Goal: Task Accomplishment & Management: Complete application form

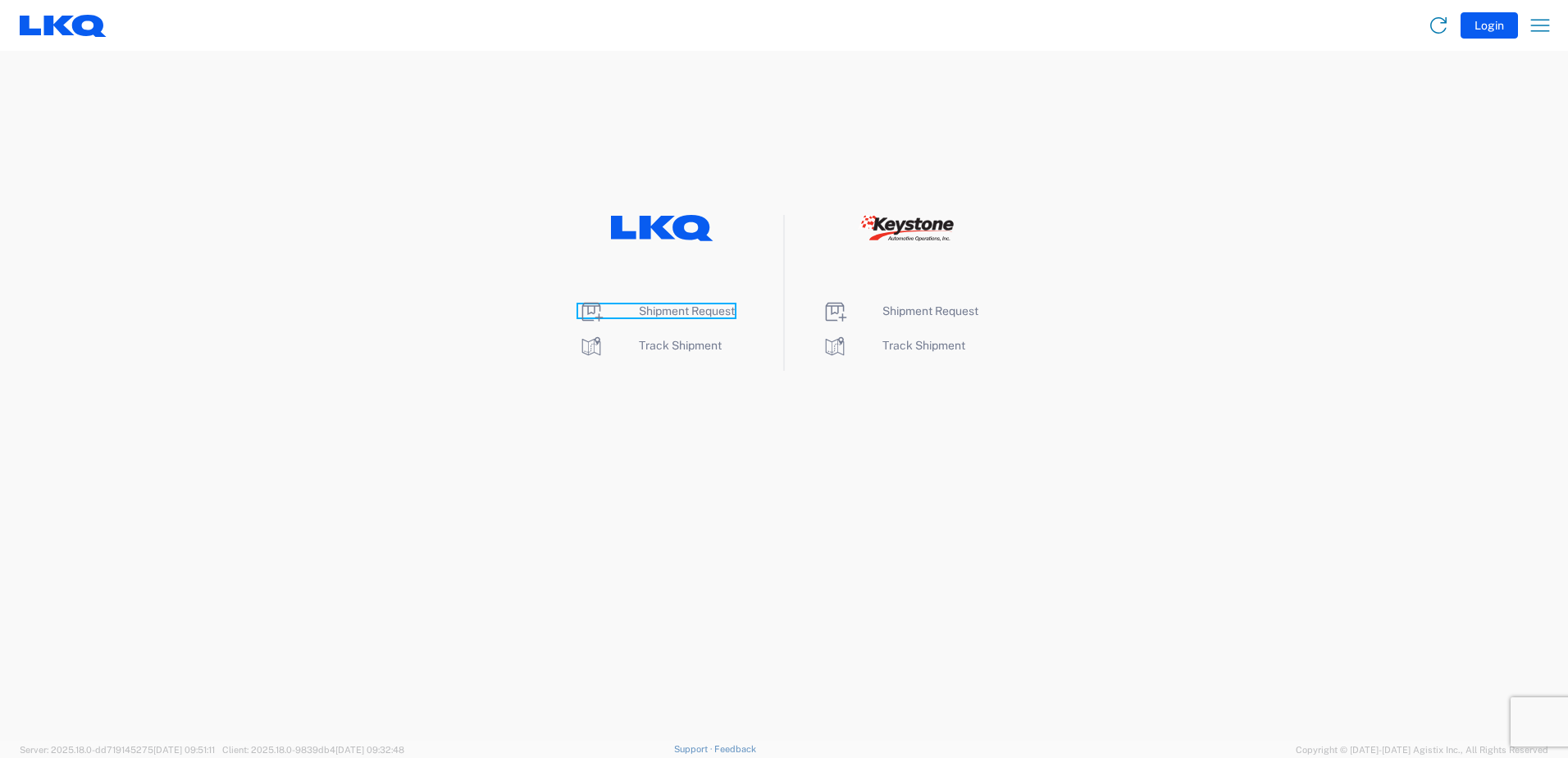
click at [673, 308] on span "Shipment Request" at bounding box center [686, 311] width 96 height 13
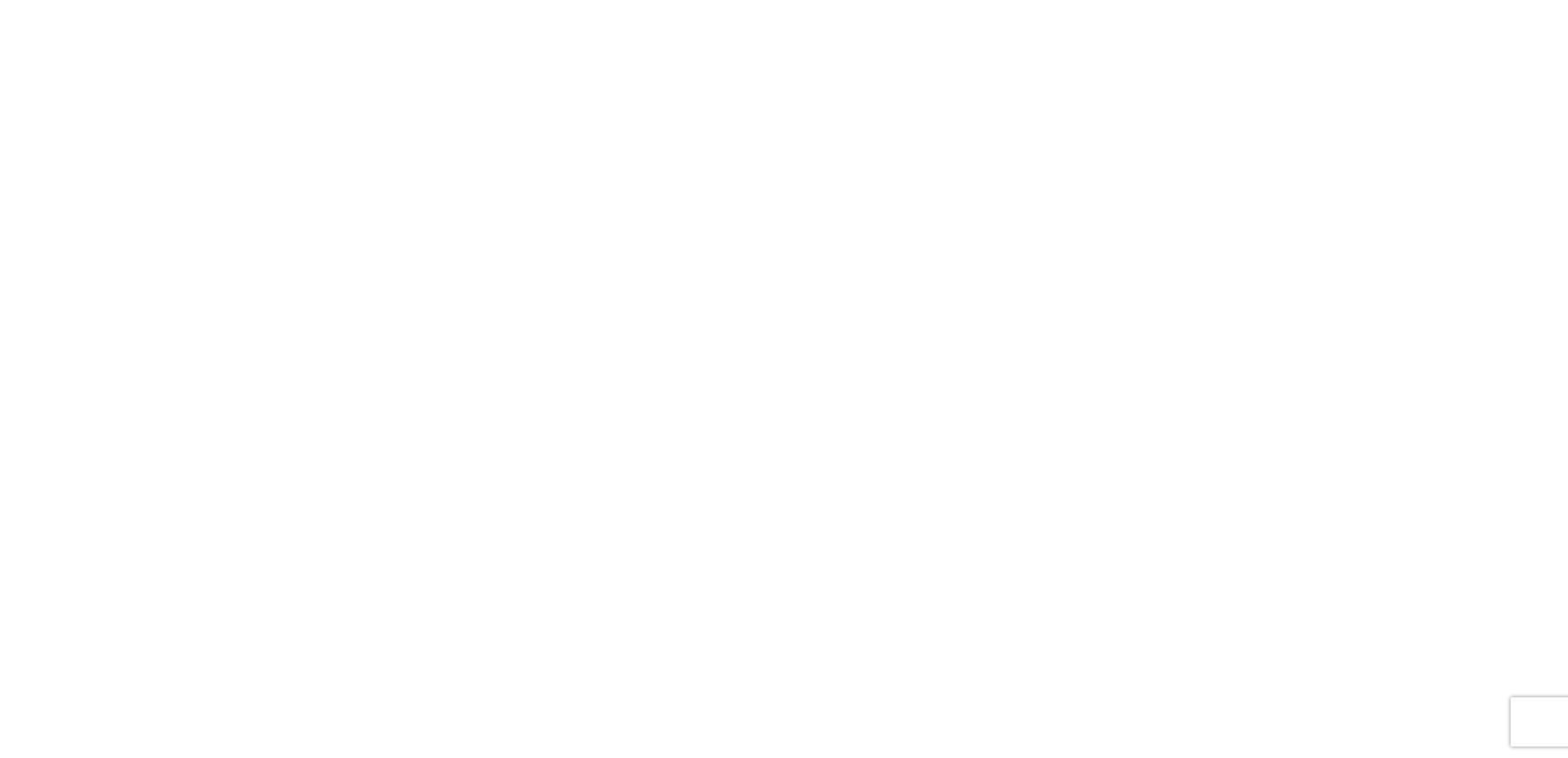
select select "FULL"
select select "LBS"
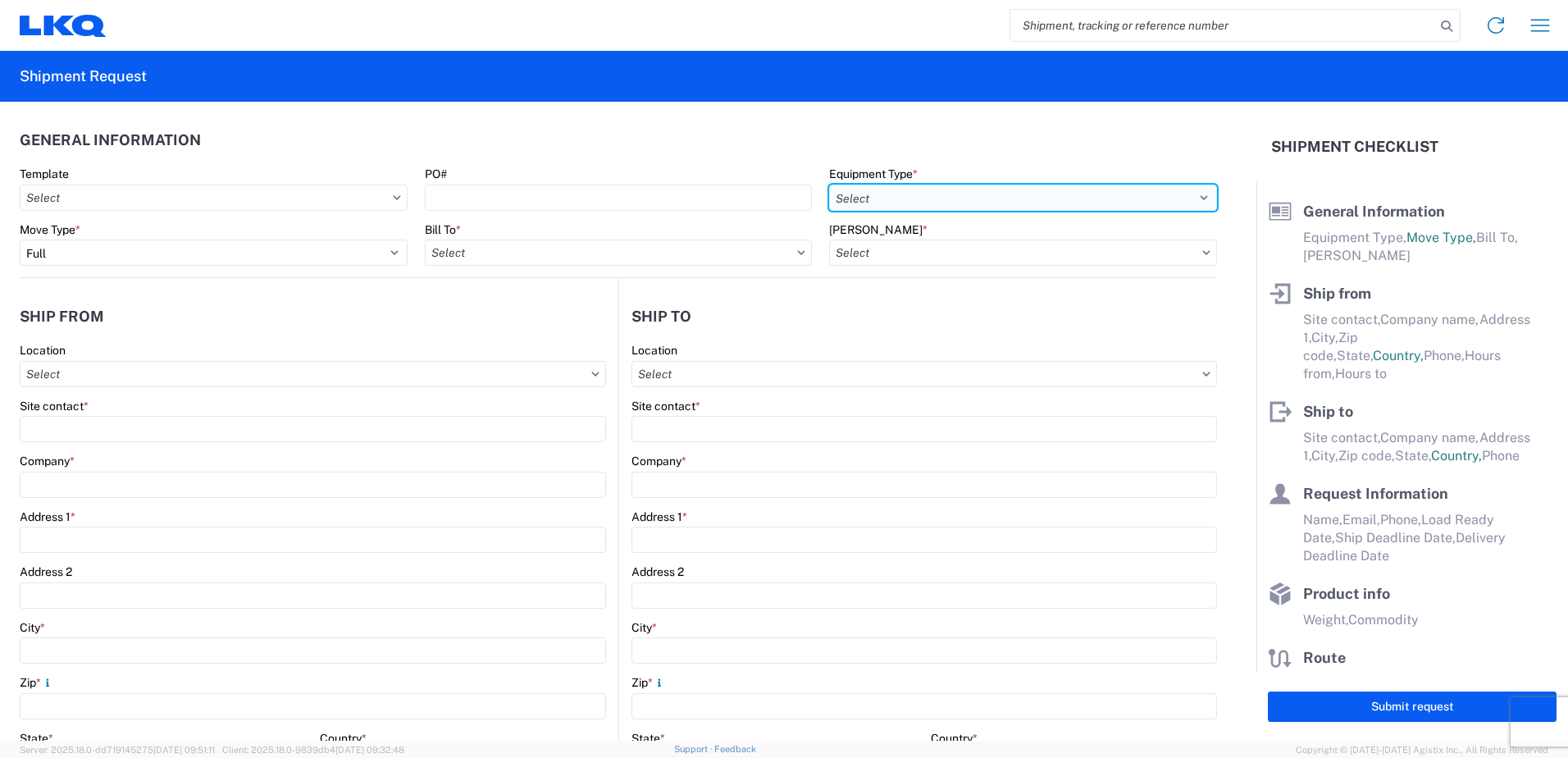
click at [897, 205] on select "Select 53’ Dry Van Flatbed Dropdeck (van) Lowboy (flatbed) Rail" at bounding box center [1023, 197] width 388 height 26
select select "STDV"
click at [829, 184] on select "Select 53’ Dry Van Flatbed Dropdeck (van) Lowboy (flatbed) Rail" at bounding box center [1023, 197] width 388 height 26
click at [681, 260] on input "Bill To *" at bounding box center [618, 253] width 388 height 26
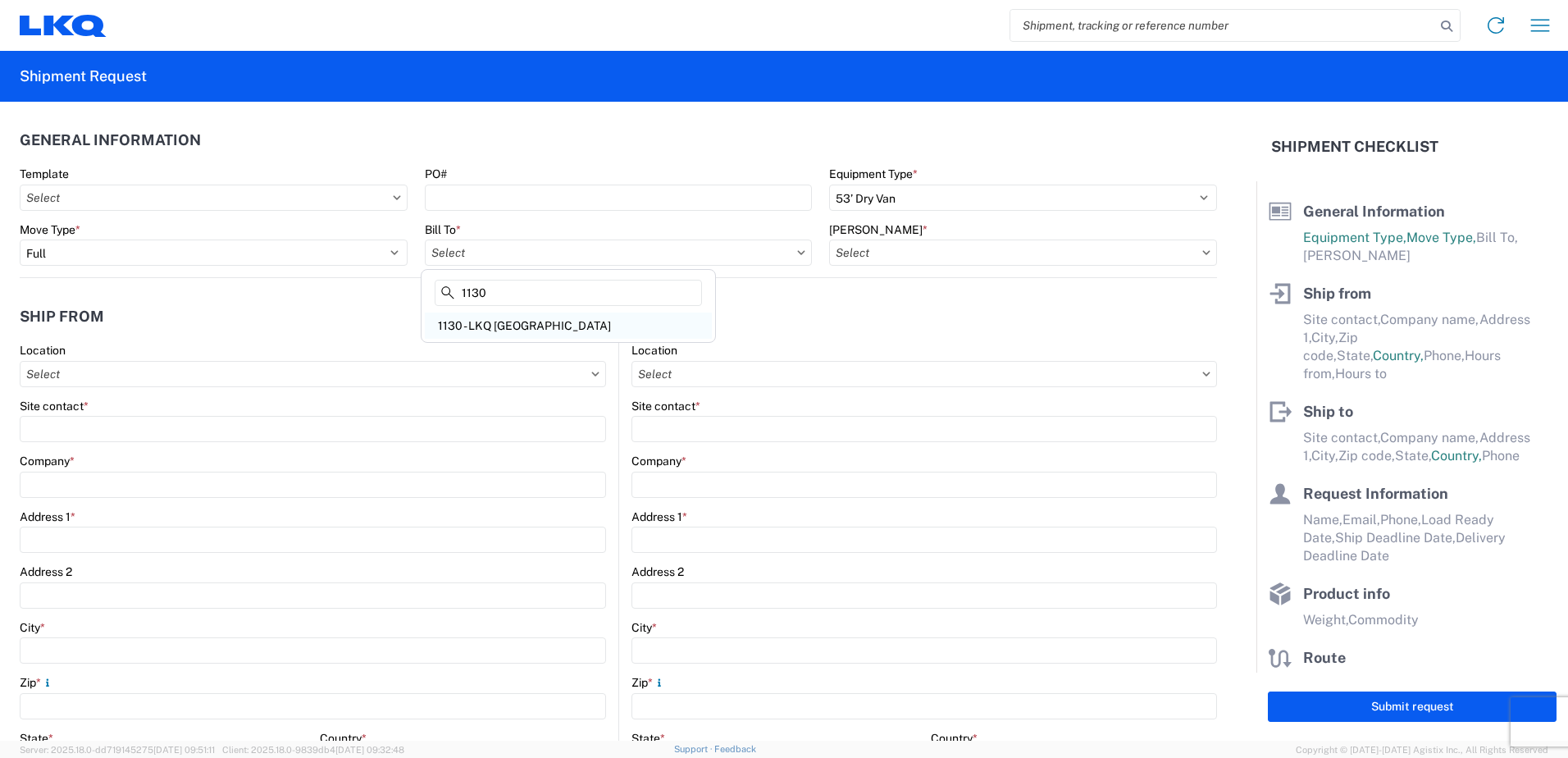
type input "1130"
click at [534, 322] on div "1130 - LKQ [GEOGRAPHIC_DATA]" at bounding box center [567, 325] width 287 height 26
type input "1130 - LKQ [GEOGRAPHIC_DATA]"
click at [927, 261] on input "[PERSON_NAME] *" at bounding box center [1023, 253] width 388 height 26
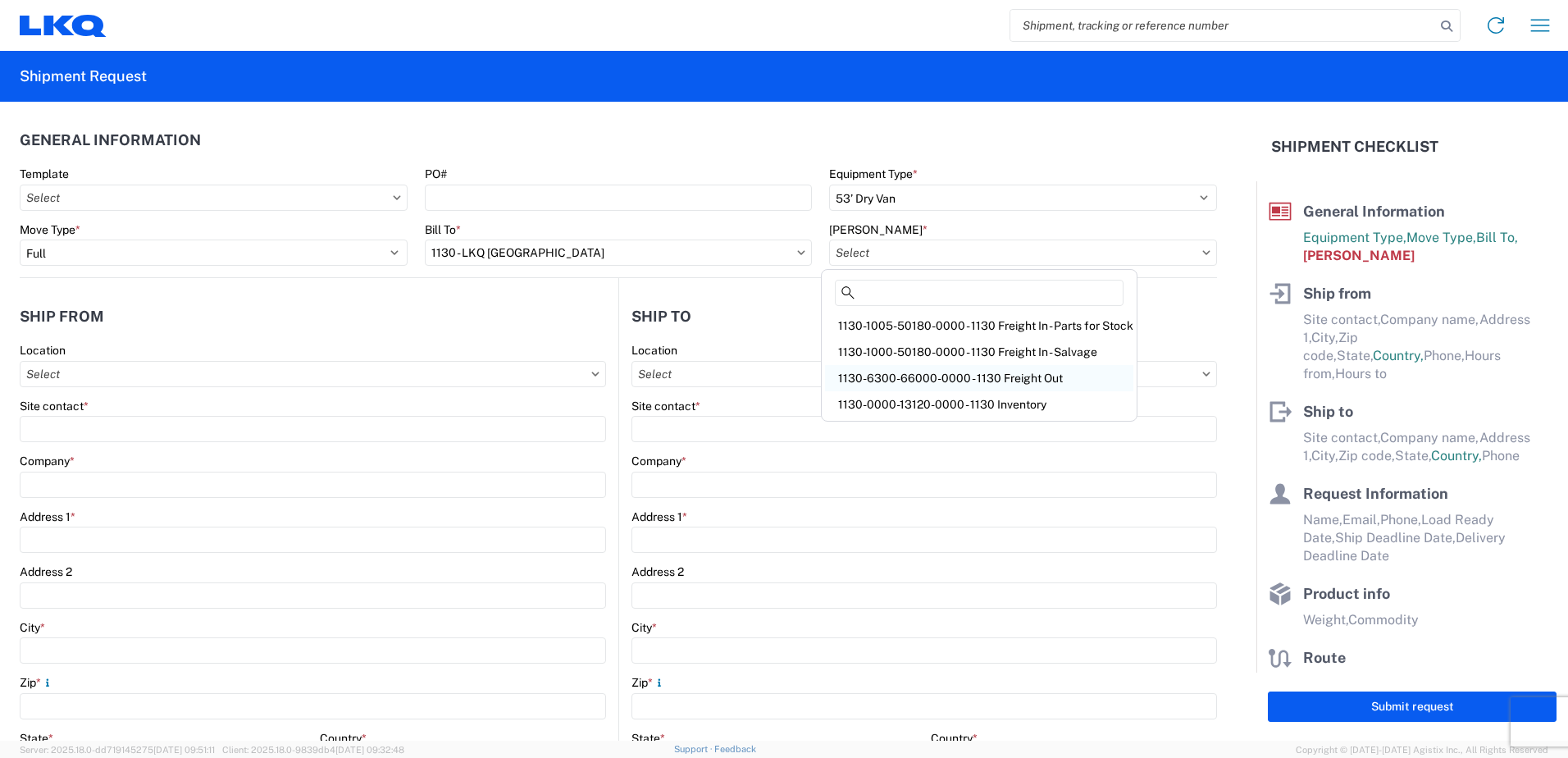
click at [943, 372] on div "1130-6300-66000-0000 - 1130 Freight Out" at bounding box center [980, 378] width 309 height 26
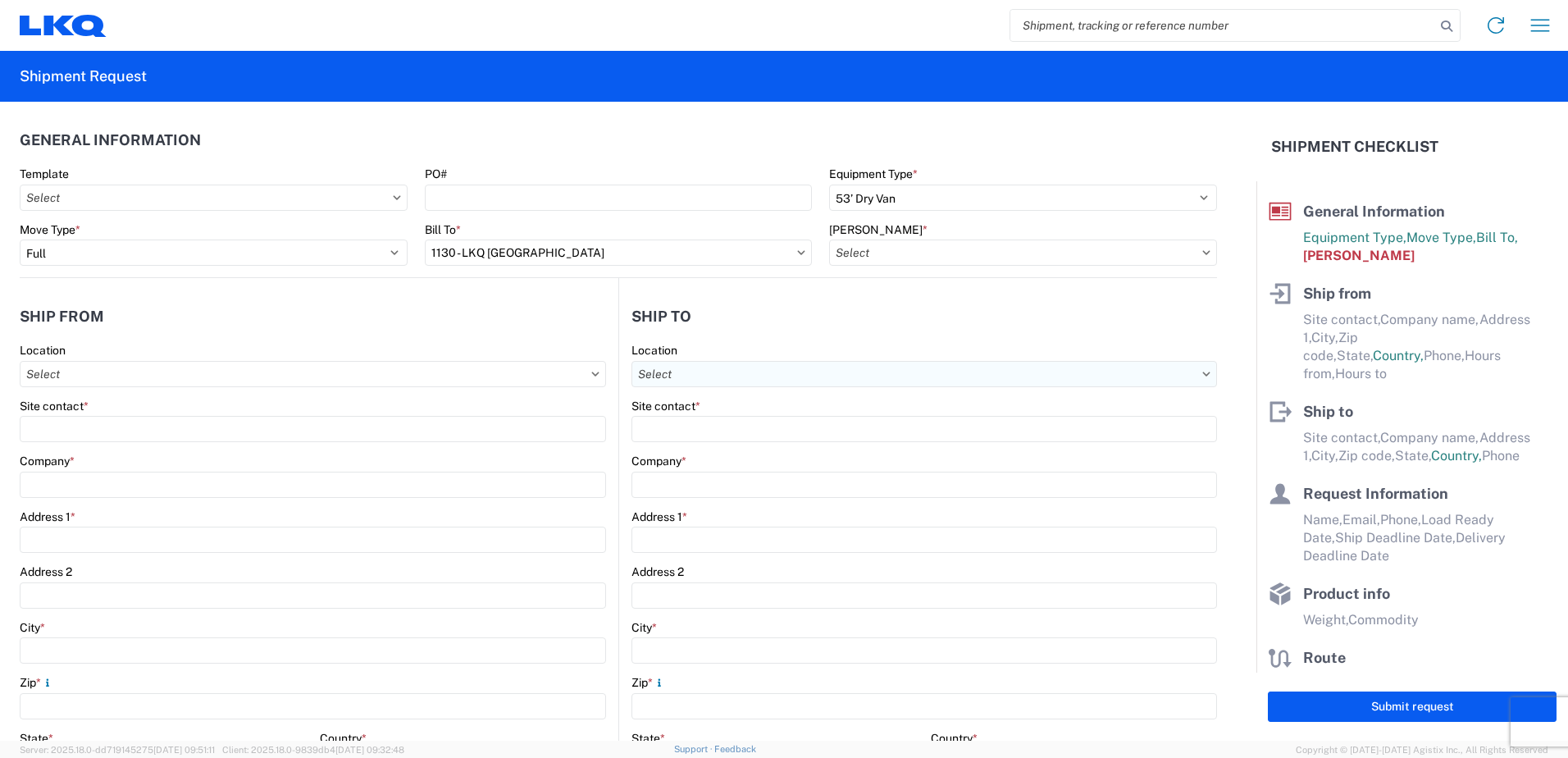
type input "1130-6300-66000-0000 - 1130 Freight Out"
click at [429, 379] on input "Location" at bounding box center [312, 374] width 587 height 26
type input "1130"
click at [167, 451] on div "1130 - LKQ [GEOGRAPHIC_DATA]" at bounding box center [167, 447] width 287 height 26
type input "1130 - LKQ [GEOGRAPHIC_DATA]"
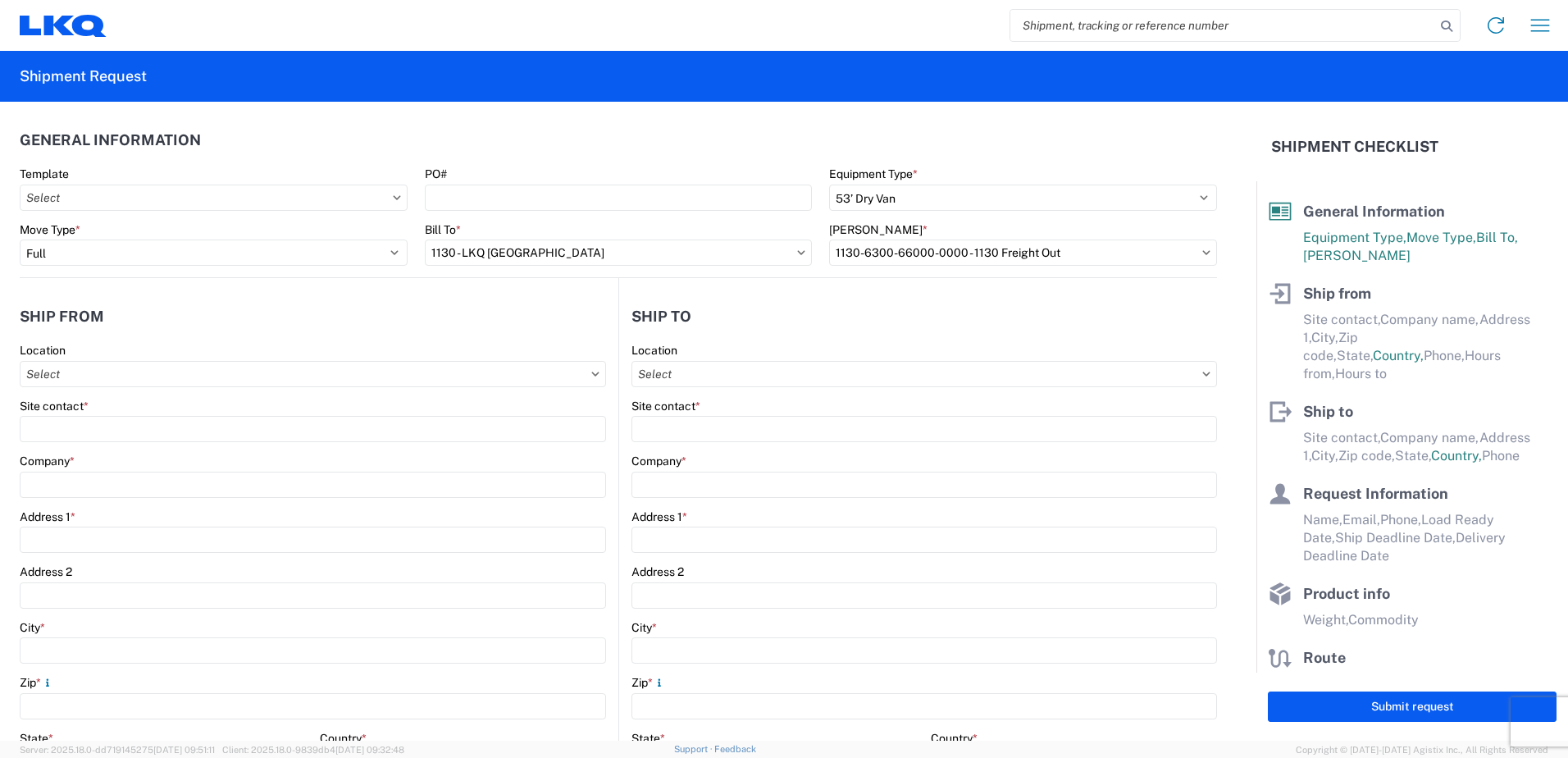
type input "LKQ Corporation"
type input "[STREET_ADDRESS]"
type input "[GEOGRAPHIC_DATA]"
type input "35172"
select select "AL"
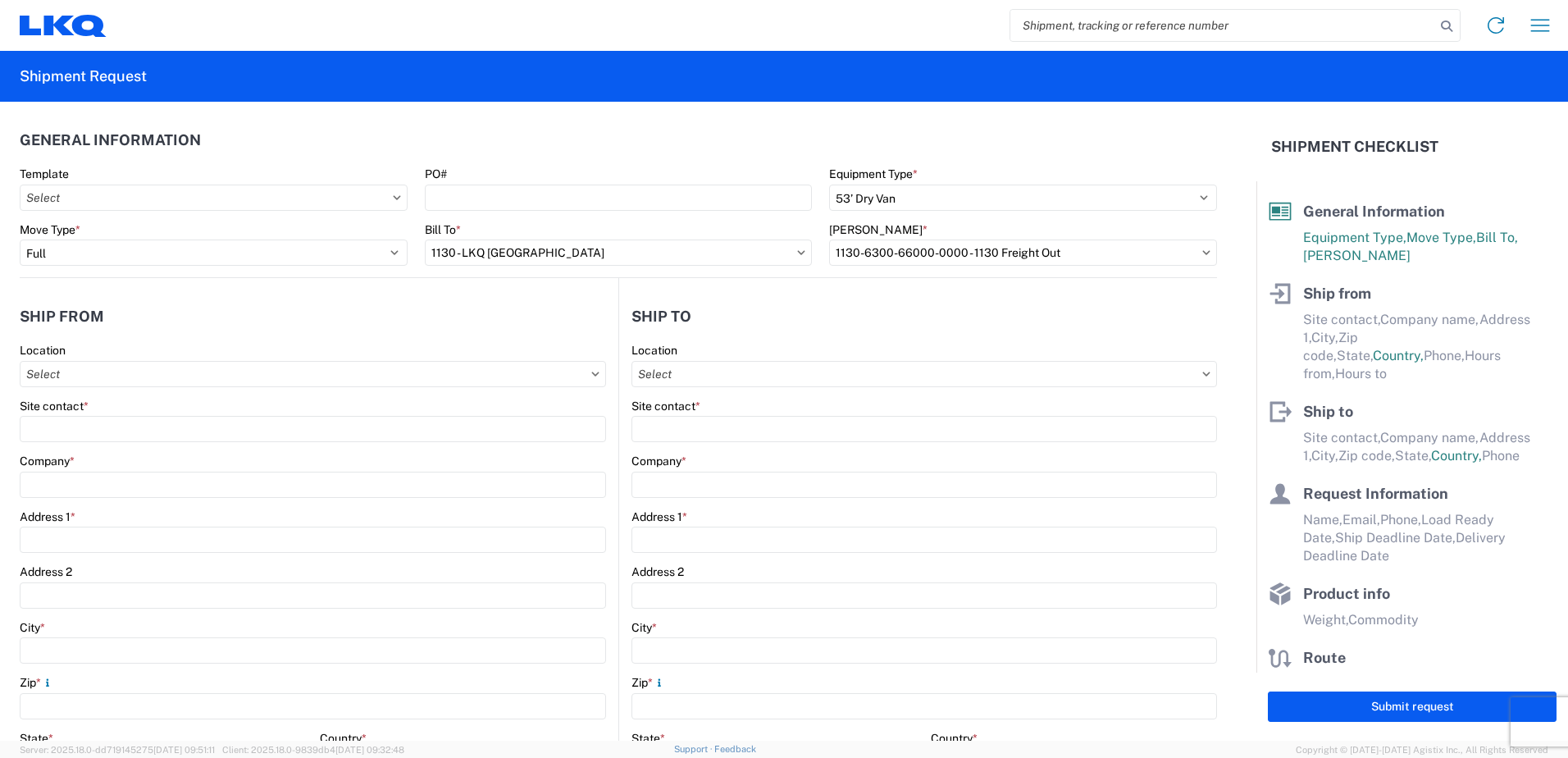
select select "US"
type input "[PHONE_NUMBER]"
type input "08:00"
type input "14:00"
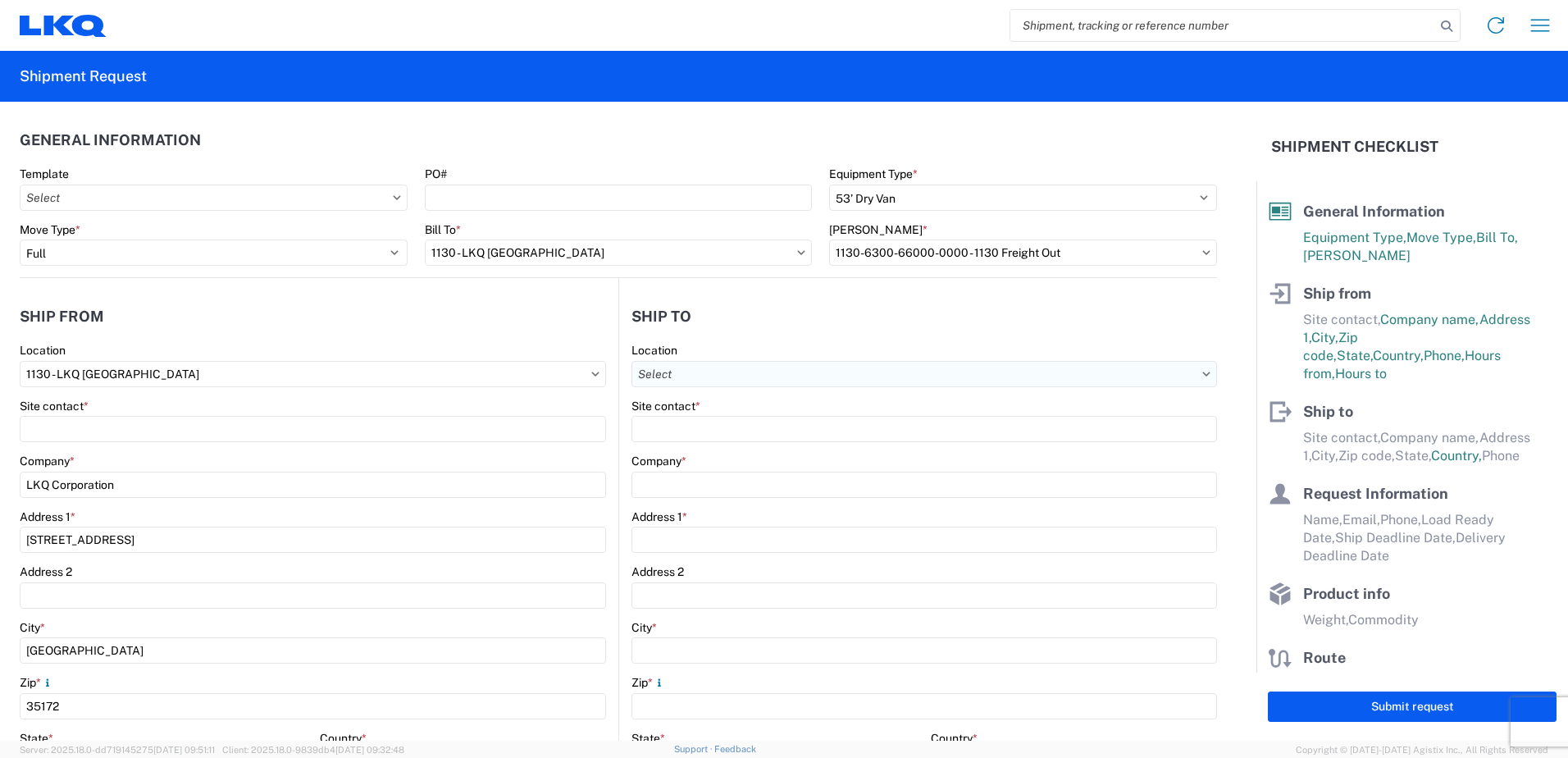
click at [715, 380] on input "Location" at bounding box center [924, 374] width 586 height 26
type input "1"
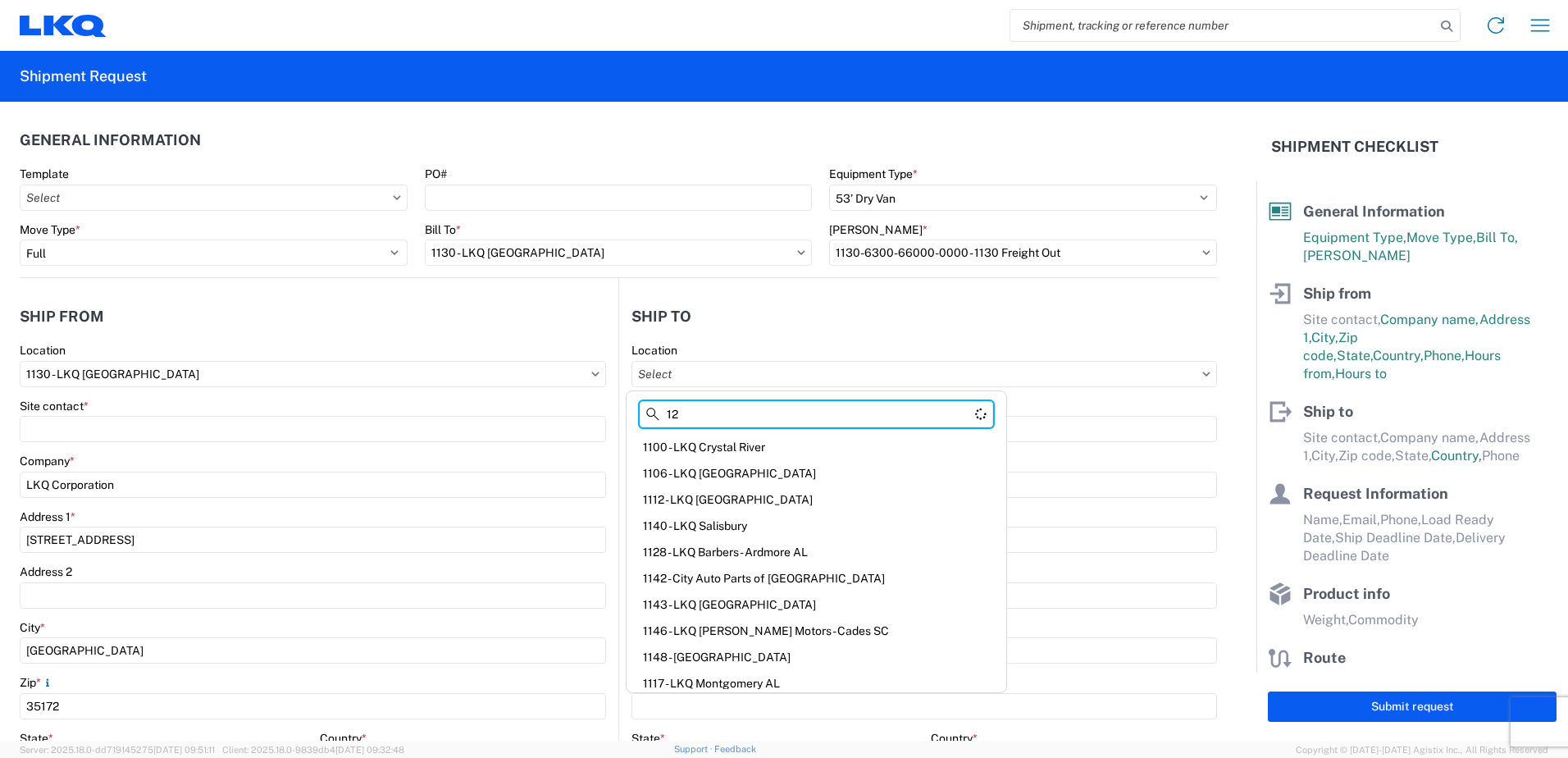
type input "1"
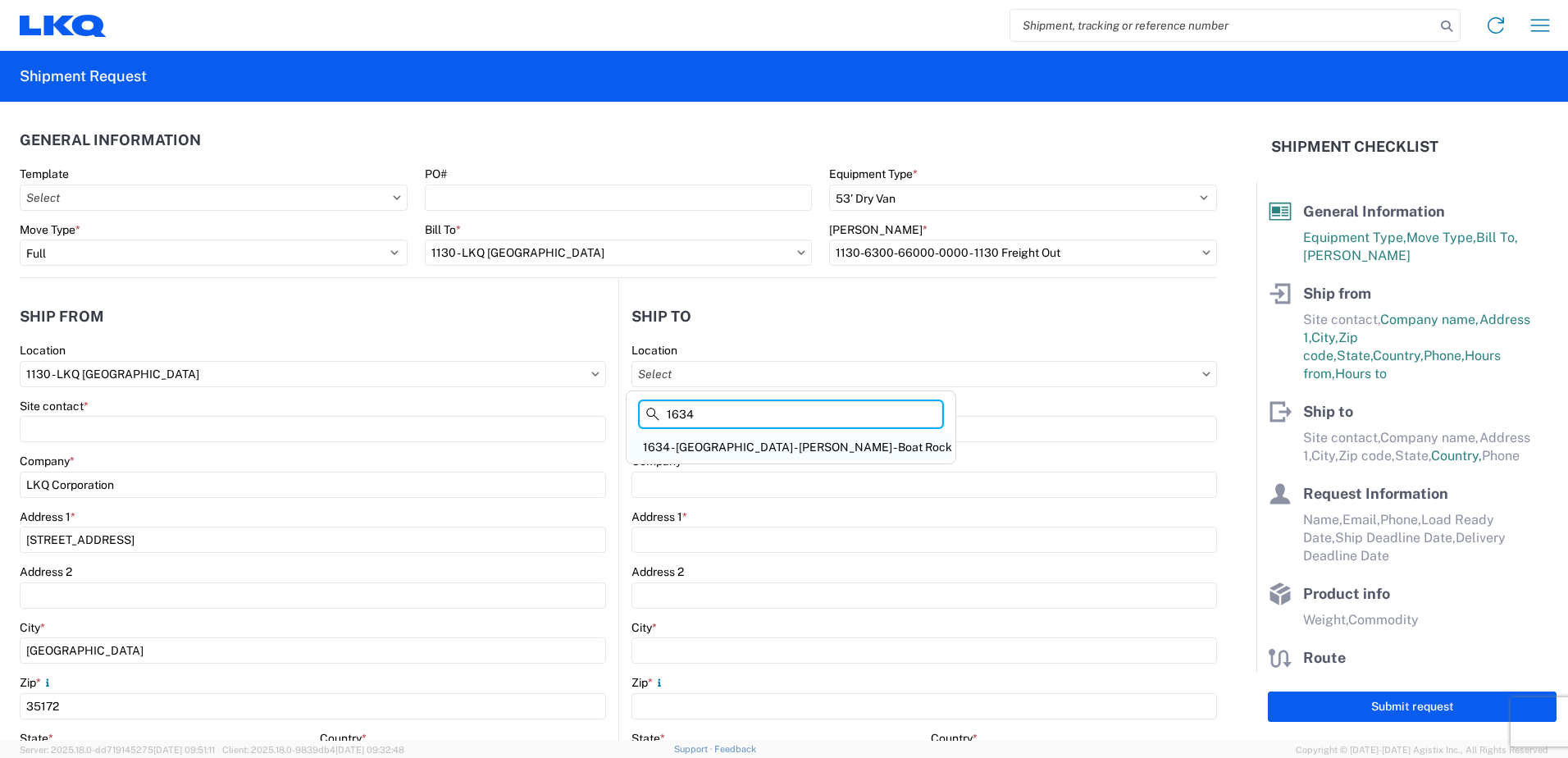
type input "1634"
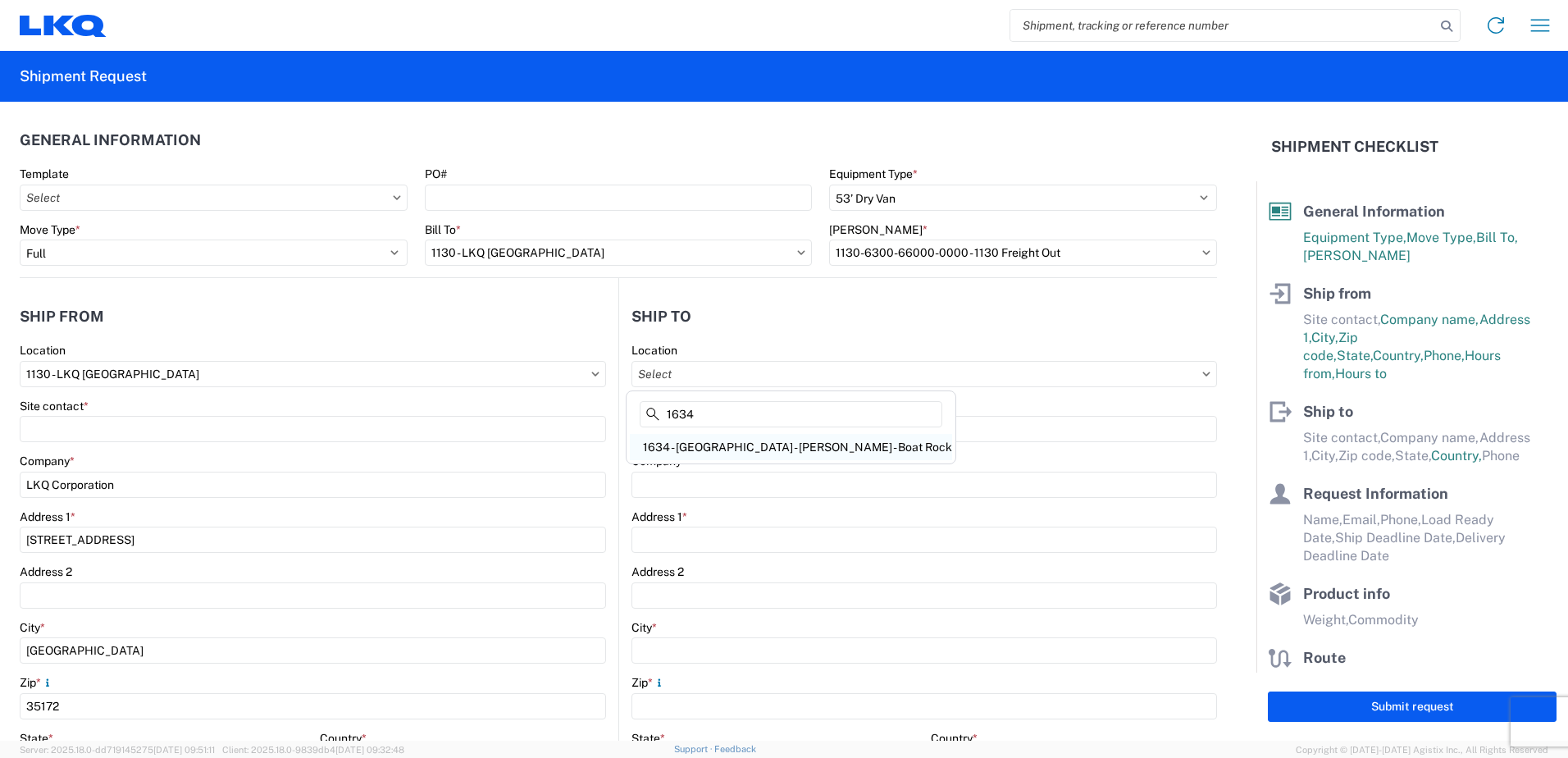
click at [801, 435] on div "1634 - [GEOGRAPHIC_DATA] - [PERSON_NAME] - Boat Rock" at bounding box center [790, 447] width 322 height 26
type input "1634 - [GEOGRAPHIC_DATA] - [PERSON_NAME] - Boat Rock"
type input "LKQ Corporation"
type input "[STREET_ADDRESS]"
type input "[GEOGRAPHIC_DATA]"
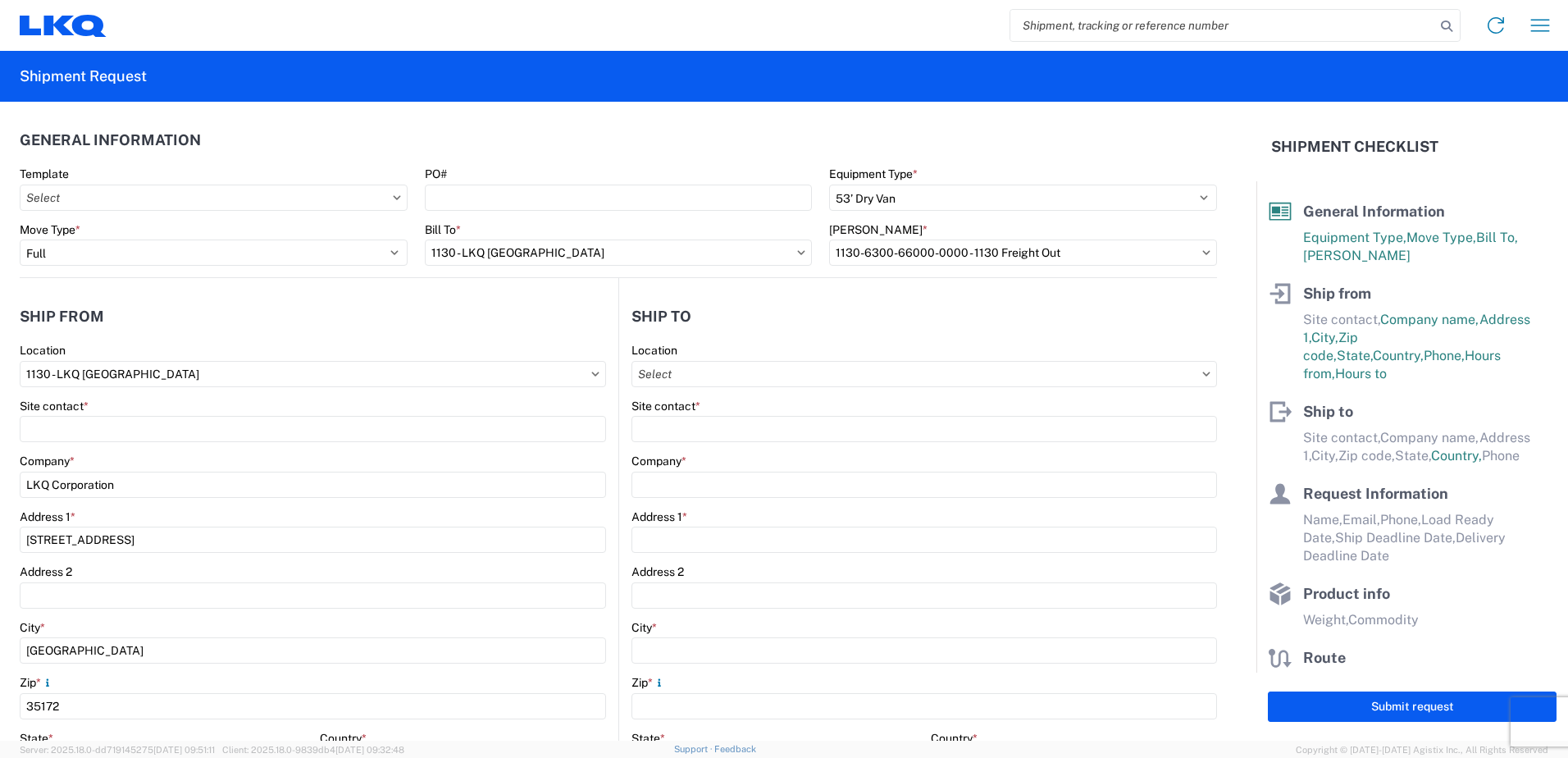
type input "30336"
select select "GA"
select select "US"
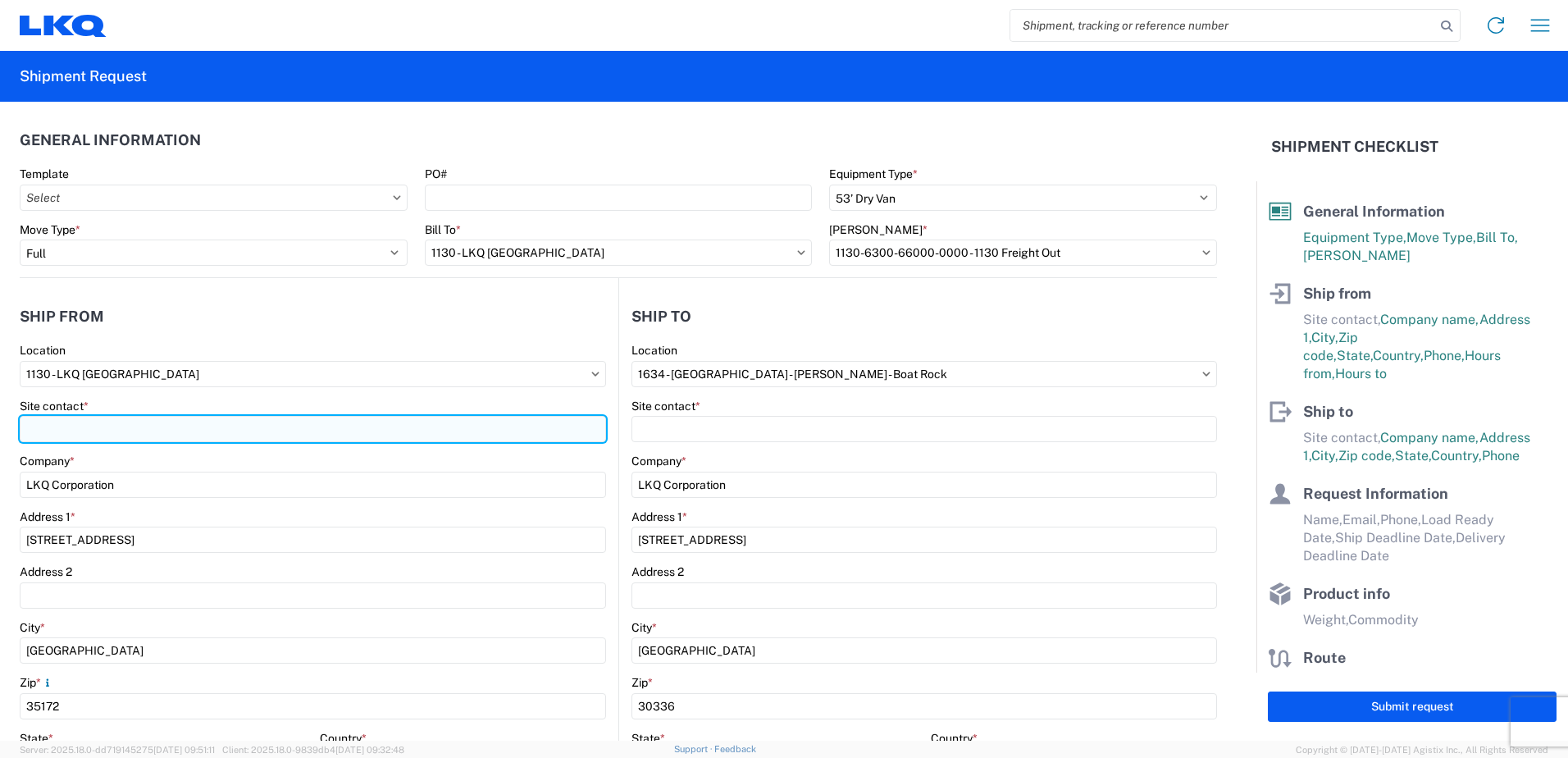
click at [328, 425] on input "Site contact *" at bounding box center [312, 429] width 587 height 26
type input "[PERSON_NAME]"
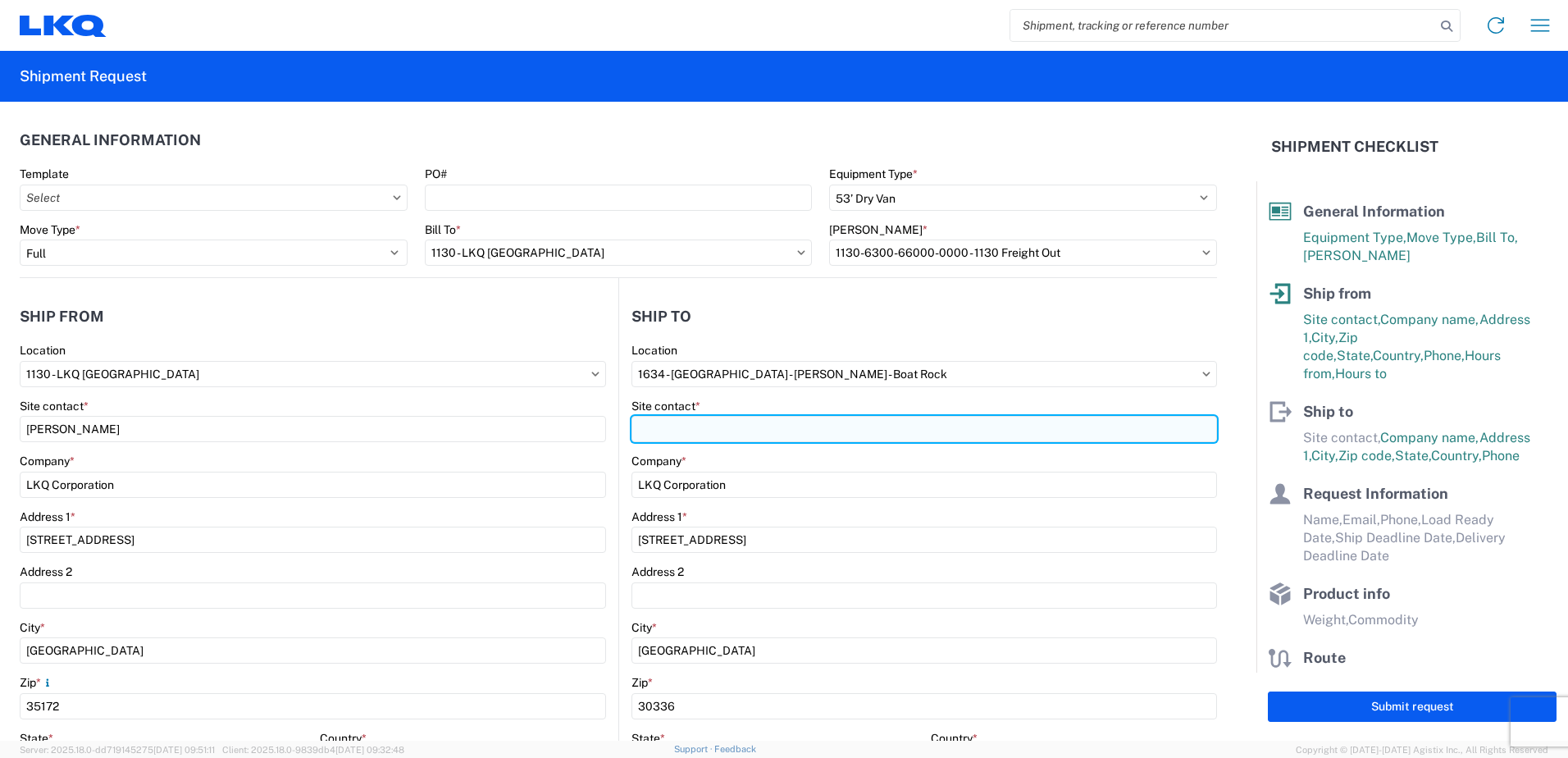
click at [665, 427] on input "Site contact *" at bounding box center [924, 429] width 586 height 26
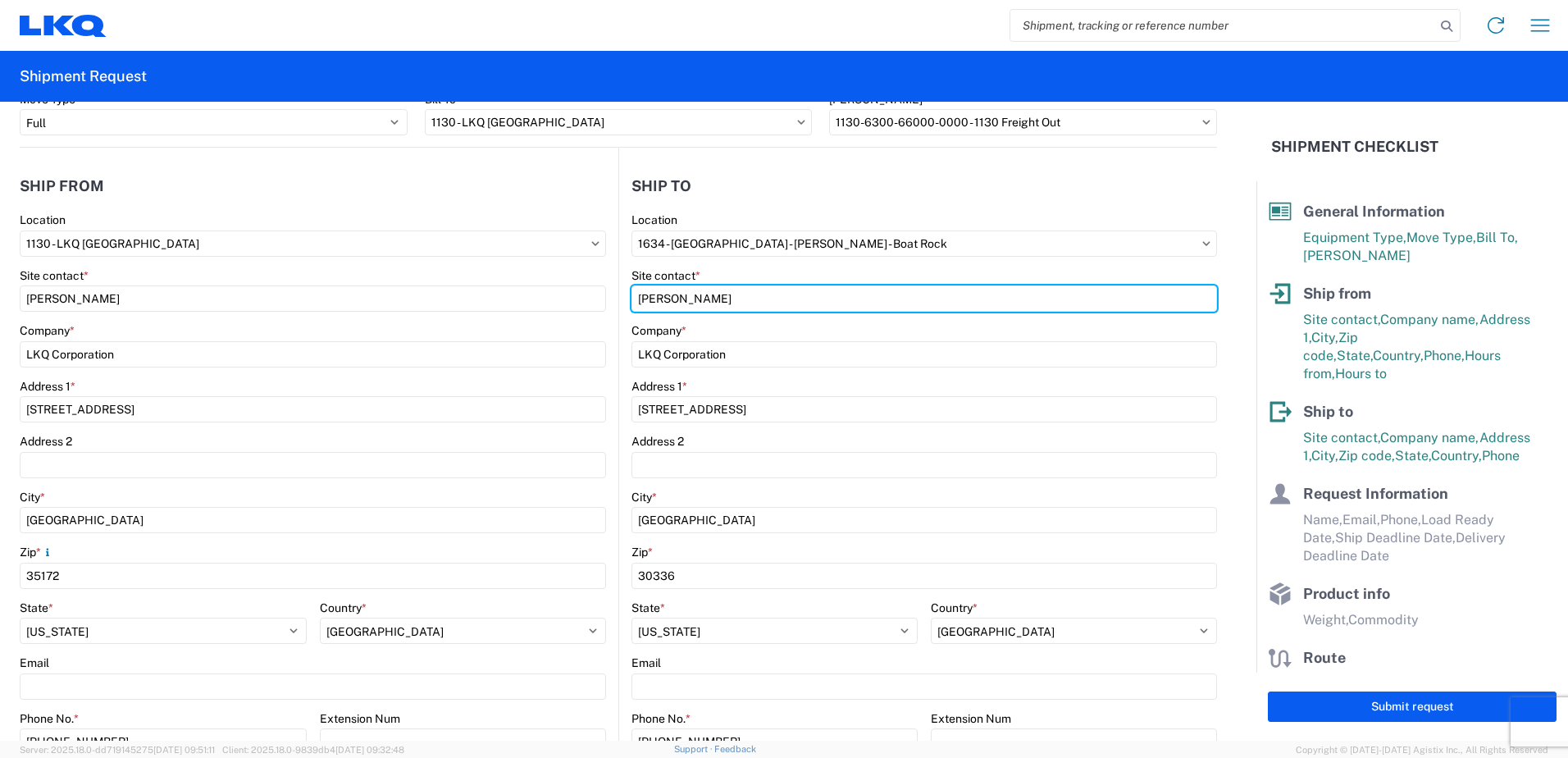
scroll to position [492, 0]
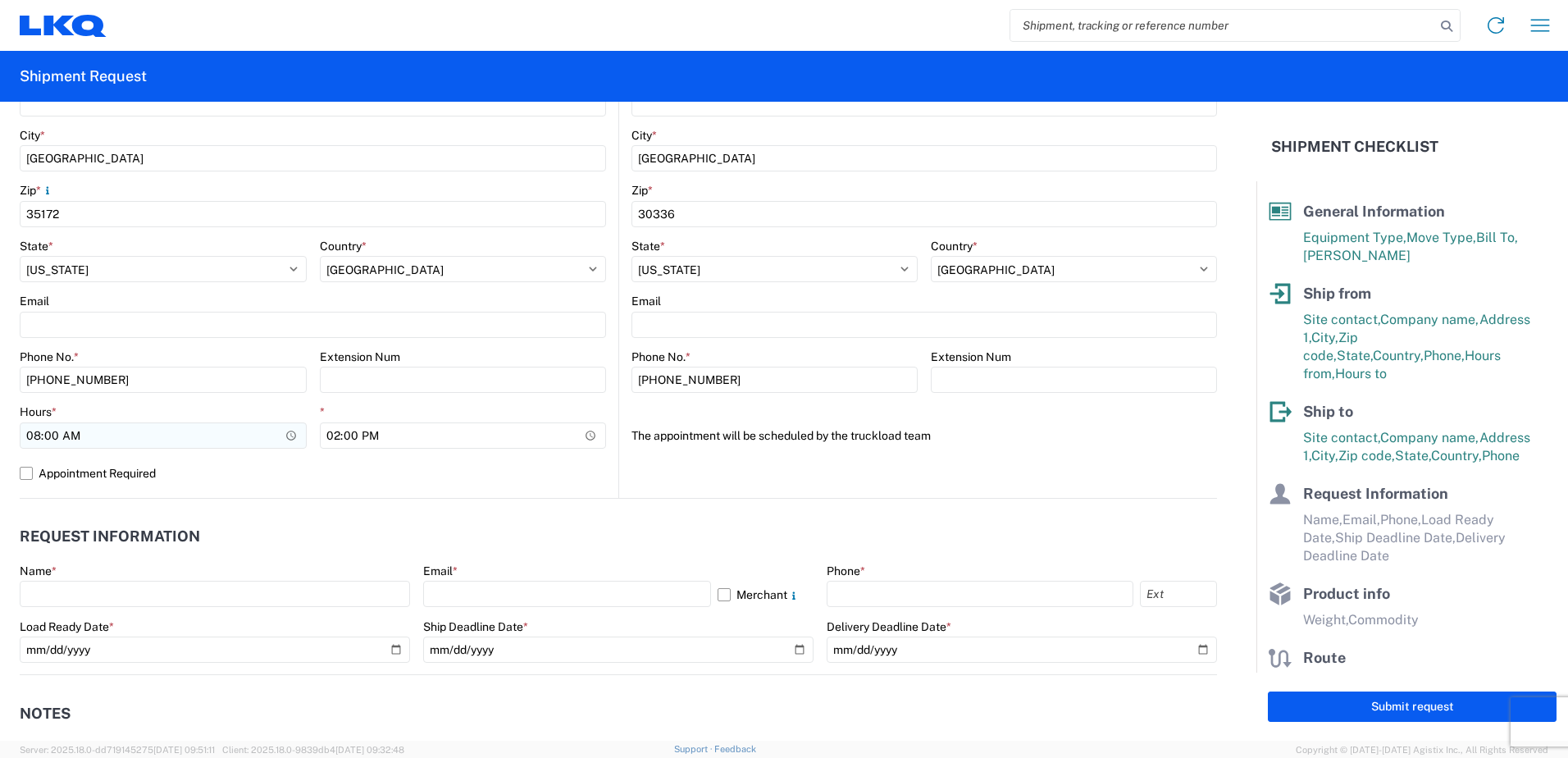
type input "[PERSON_NAME]"
click at [36, 435] on input "08:00" at bounding box center [162, 436] width 287 height 26
type input "11:00"
click at [631, 410] on div "1634 Location 1634 - [GEOGRAPHIC_DATA] - [PERSON_NAME] - Boat Rock Site contact…" at bounding box center [924, 155] width 586 height 610
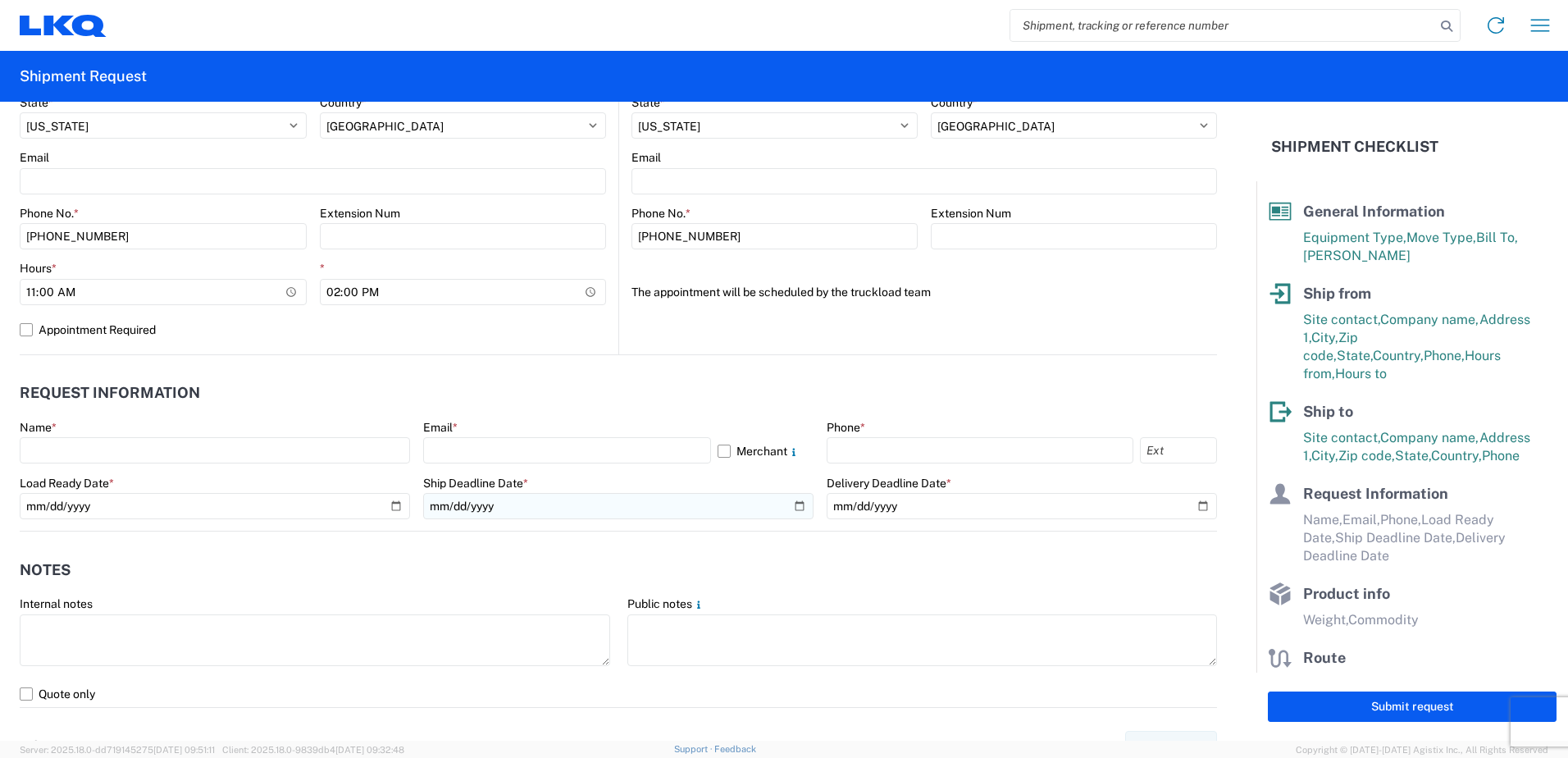
scroll to position [739, 0]
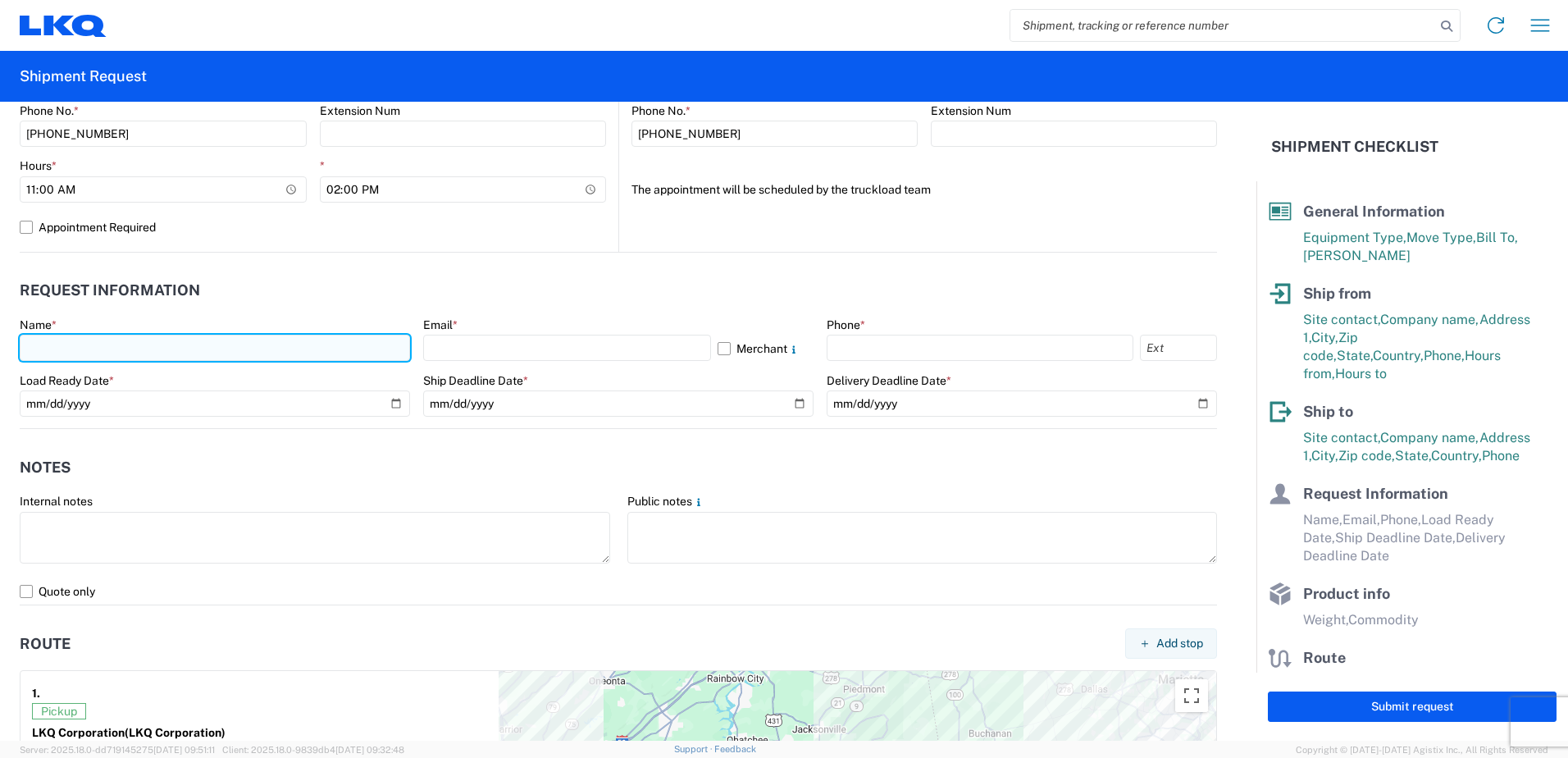
click at [256, 361] on input "text" at bounding box center [214, 347] width 390 height 26
type input "[PERSON_NAME]"
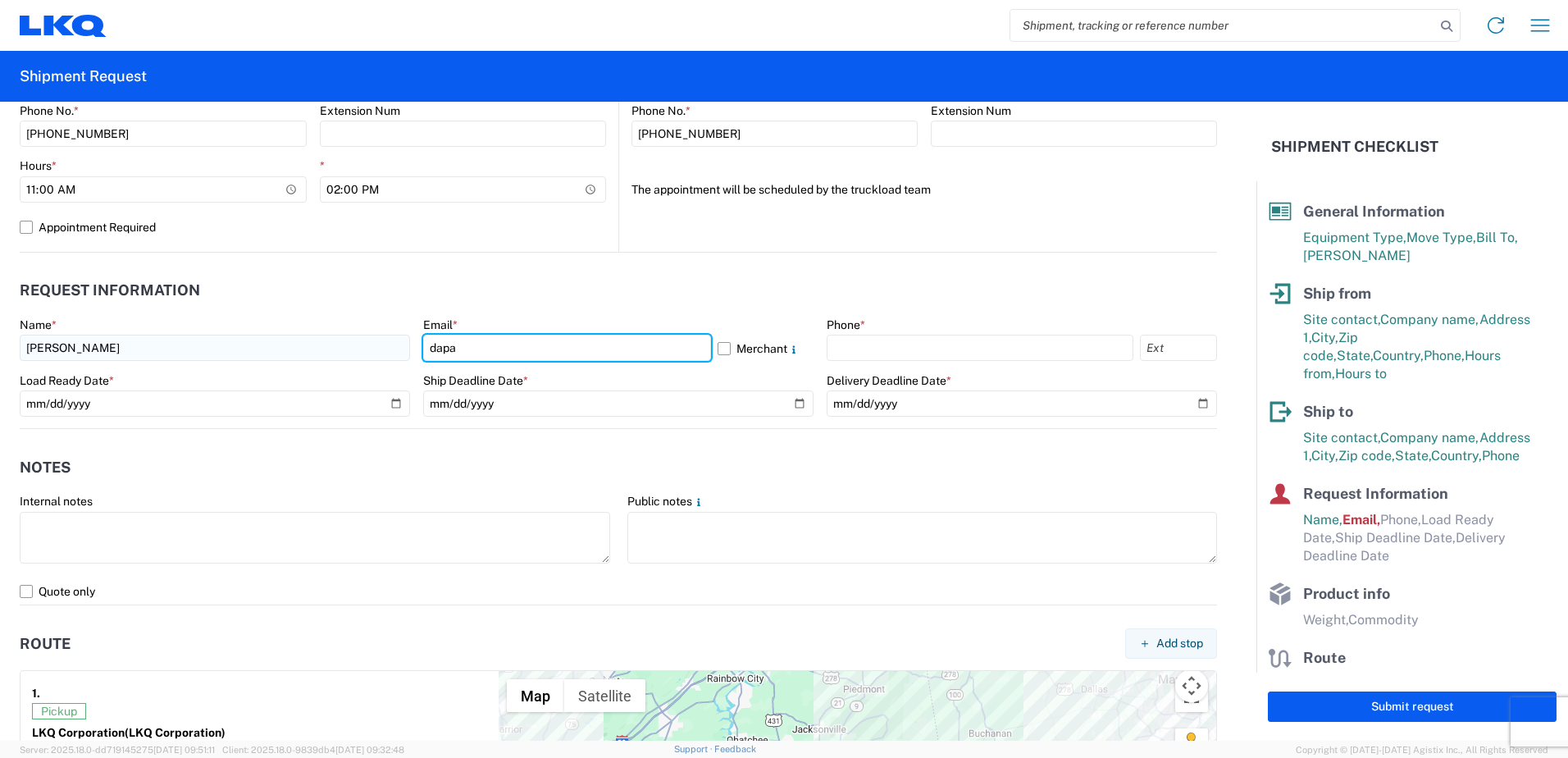
type input "[EMAIL_ADDRESS][DOMAIN_NAME]"
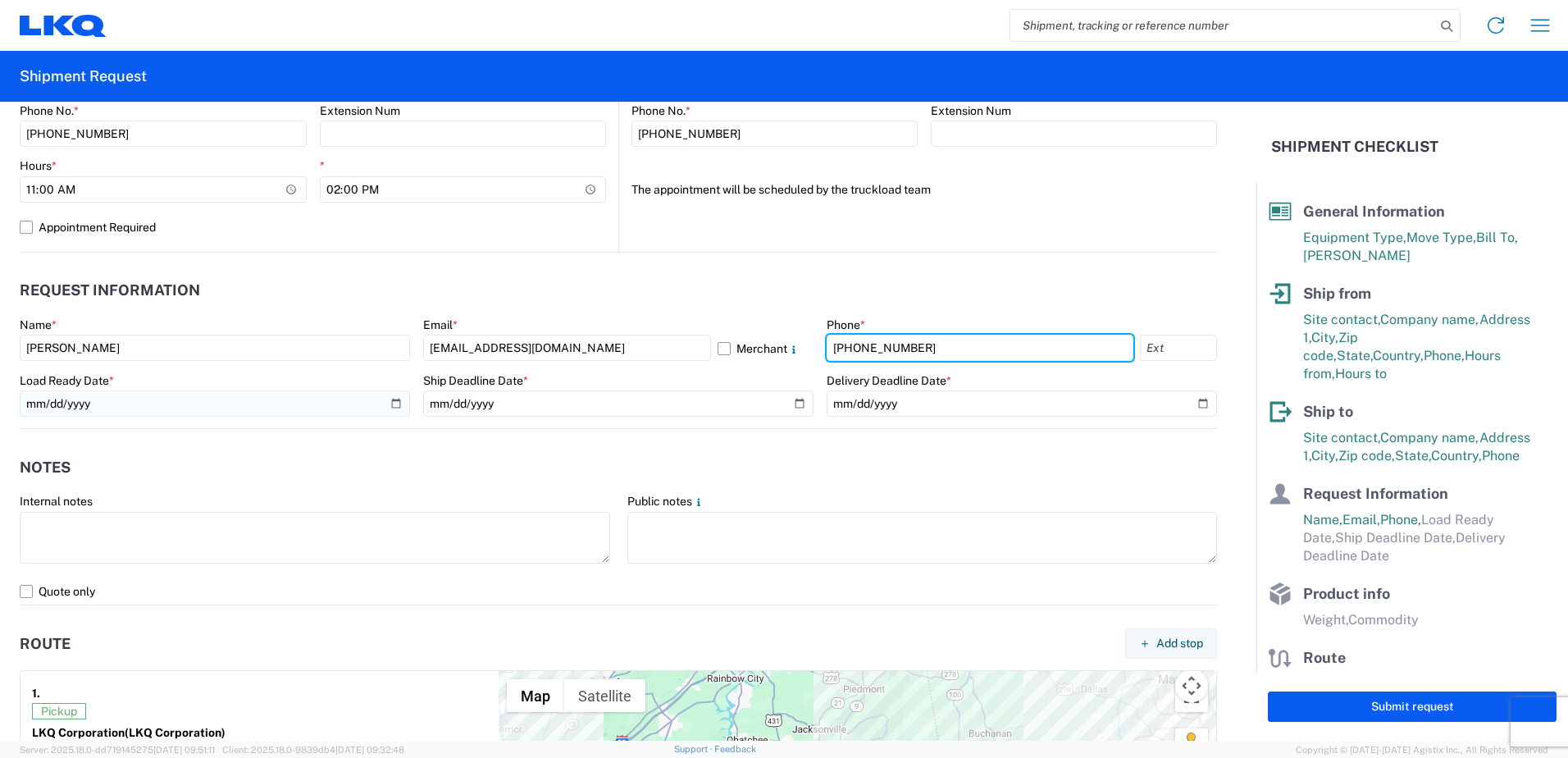
type input "[PHONE_NUMBER]"
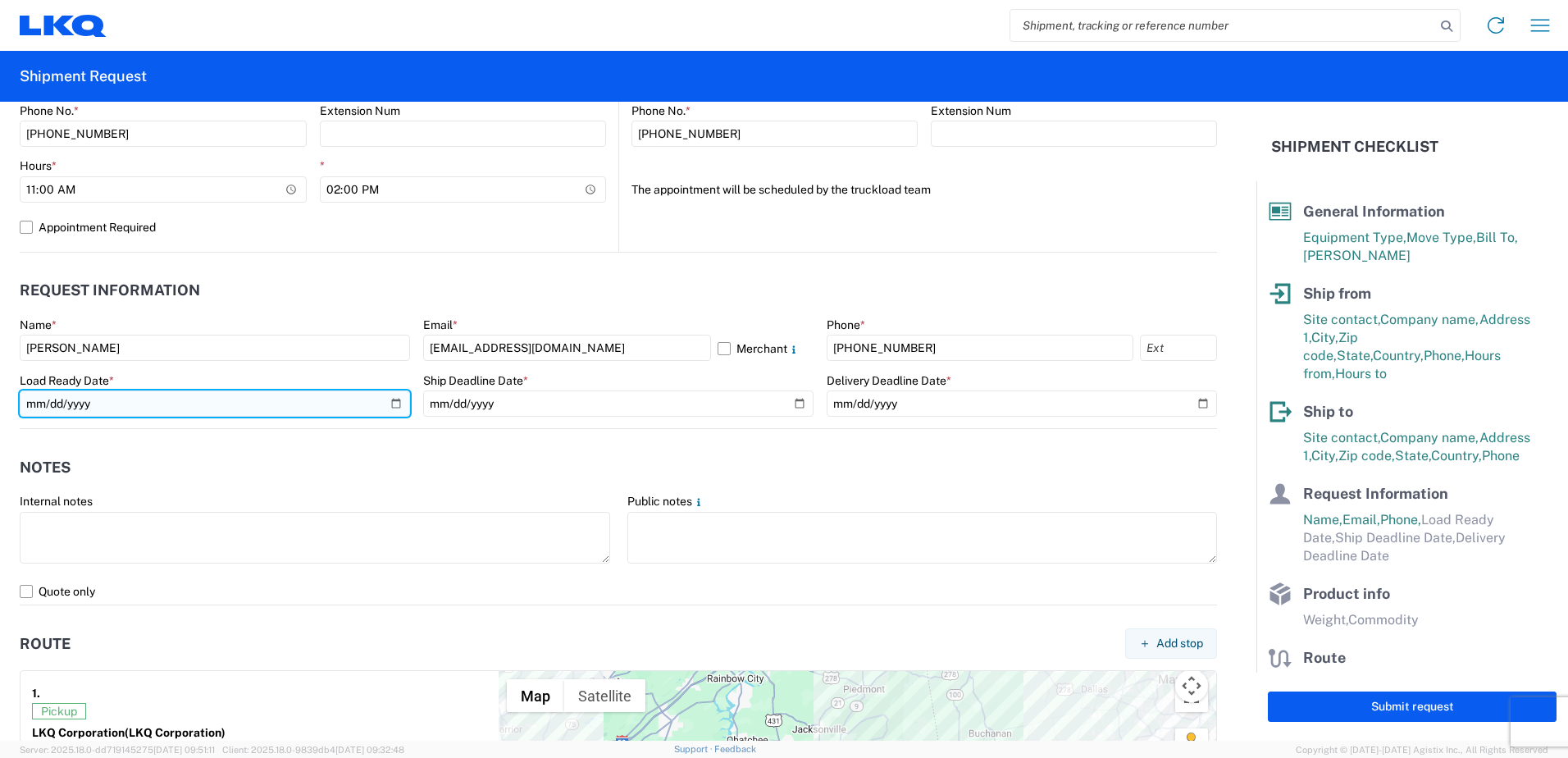
click at [385, 406] on input "date" at bounding box center [214, 404] width 390 height 26
type input "[DATE]"
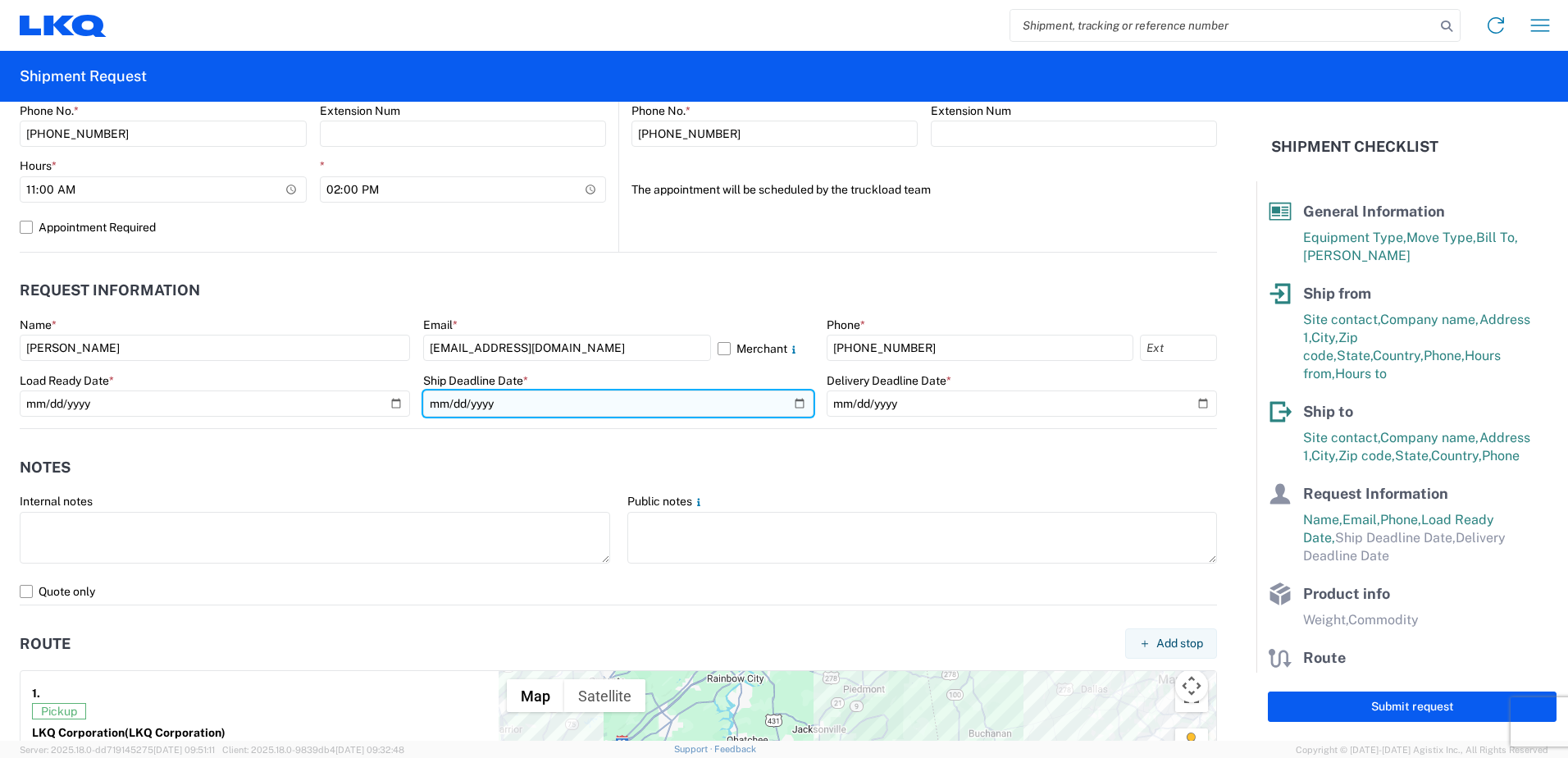
click at [795, 397] on input "date" at bounding box center [617, 404] width 390 height 26
type input "[DATE]"
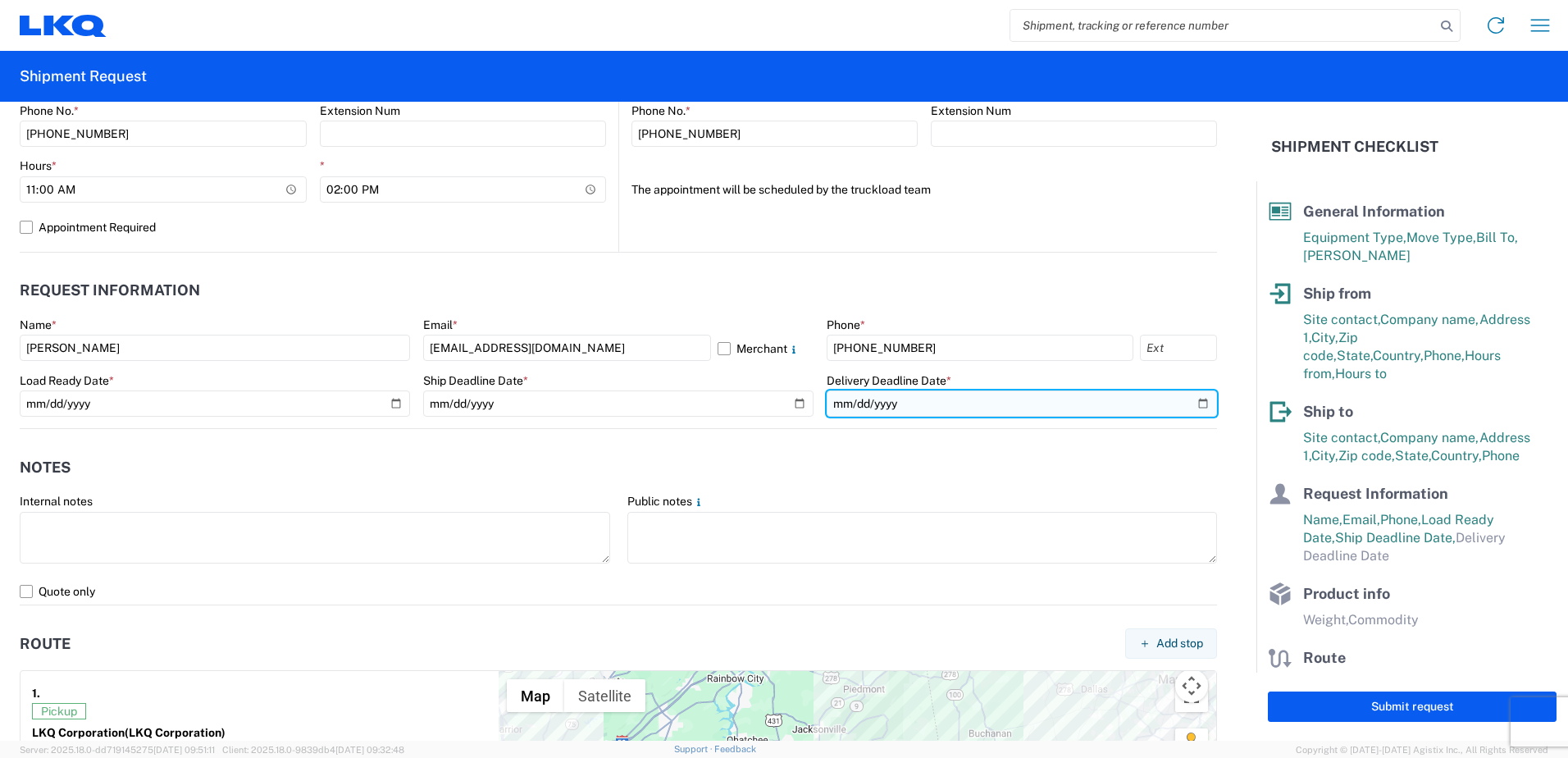
click at [1190, 406] on input "date" at bounding box center [1022, 404] width 390 height 26
type input "[DATE]"
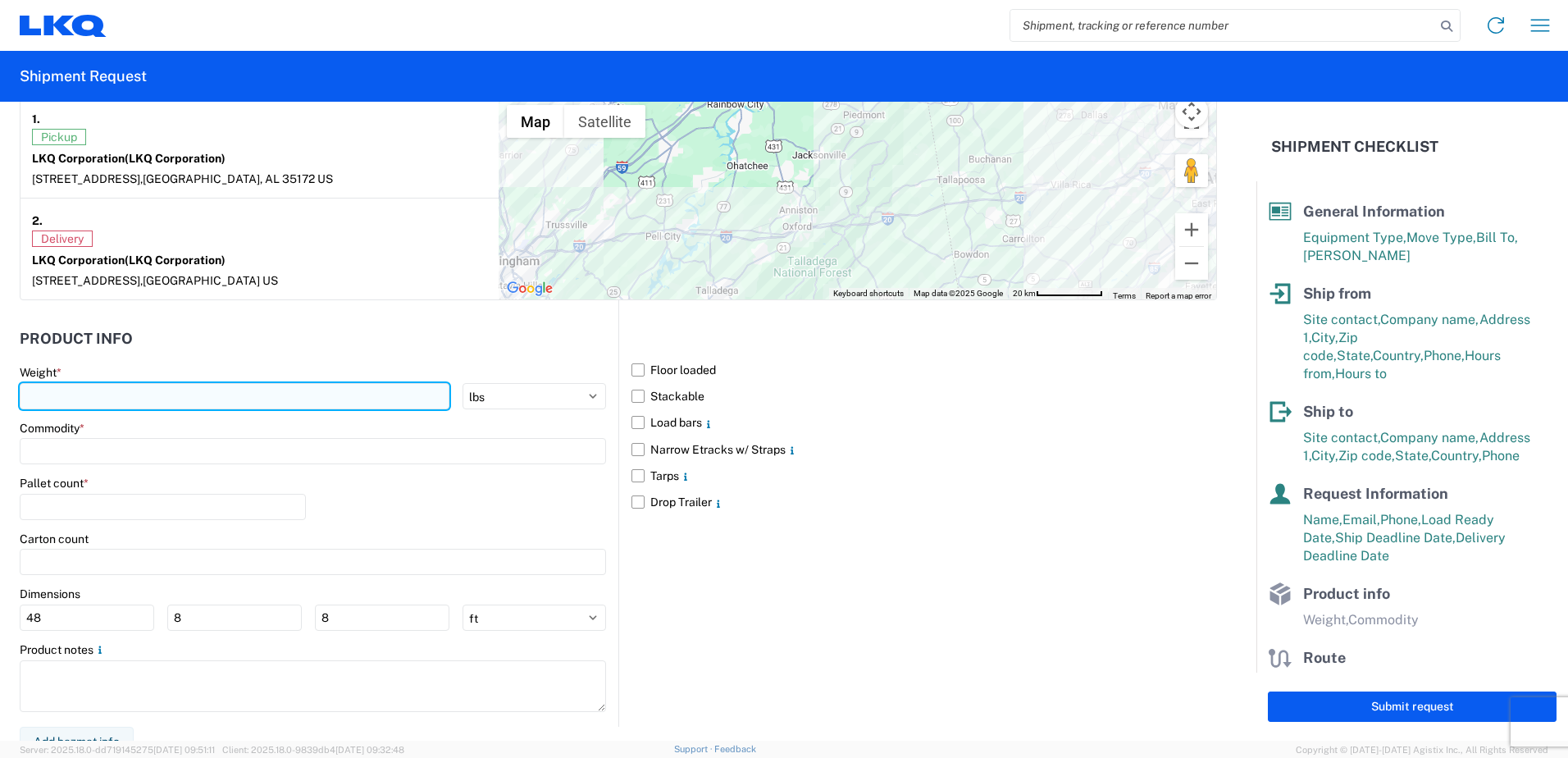
click at [145, 397] on input "number" at bounding box center [234, 397] width 430 height 26
type input "42000"
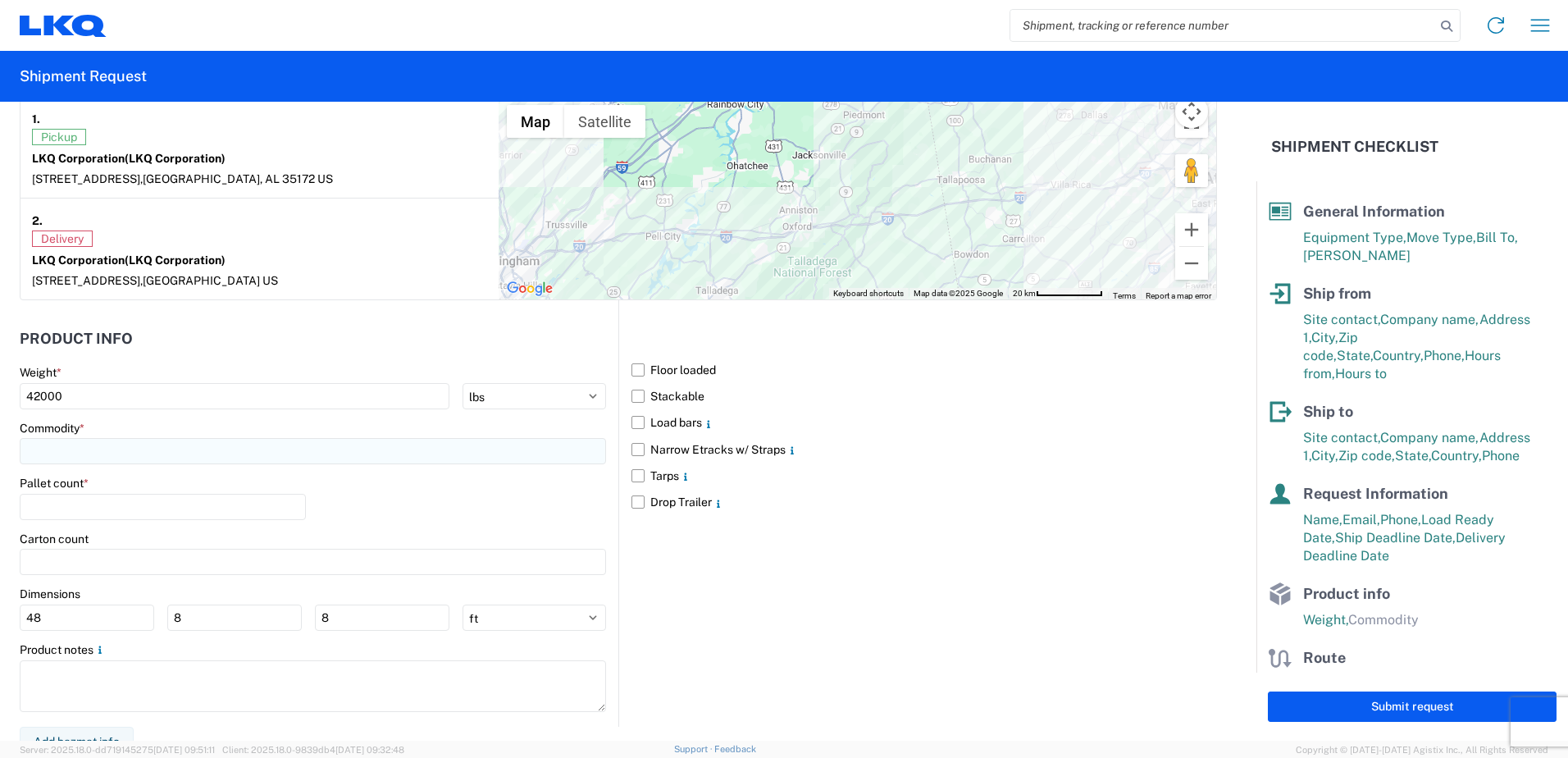
click at [170, 447] on input at bounding box center [312, 451] width 587 height 26
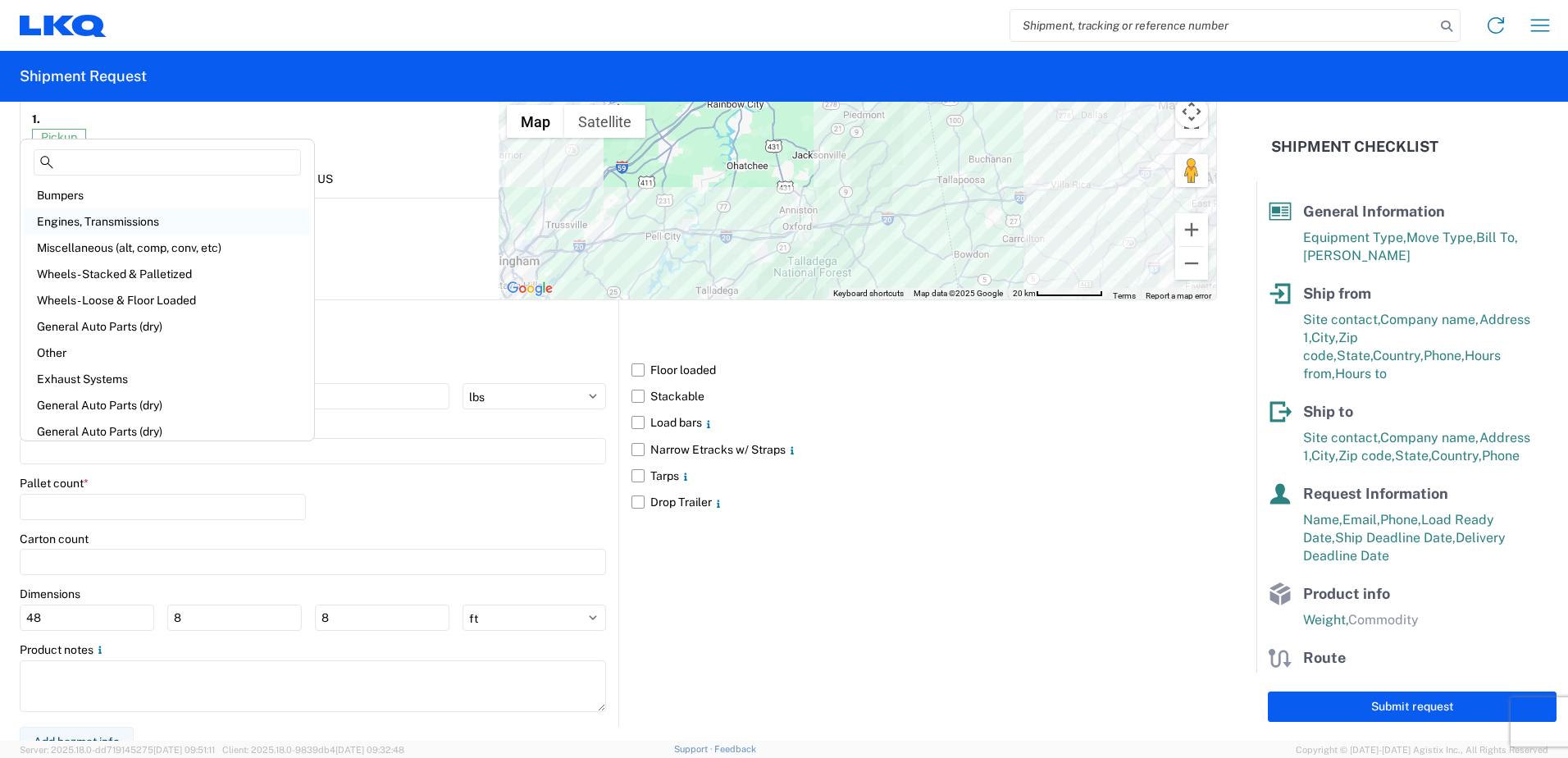
click at [140, 219] on div "Engines, Transmissions" at bounding box center [167, 221] width 287 height 26
type input "Engines, Transmissions"
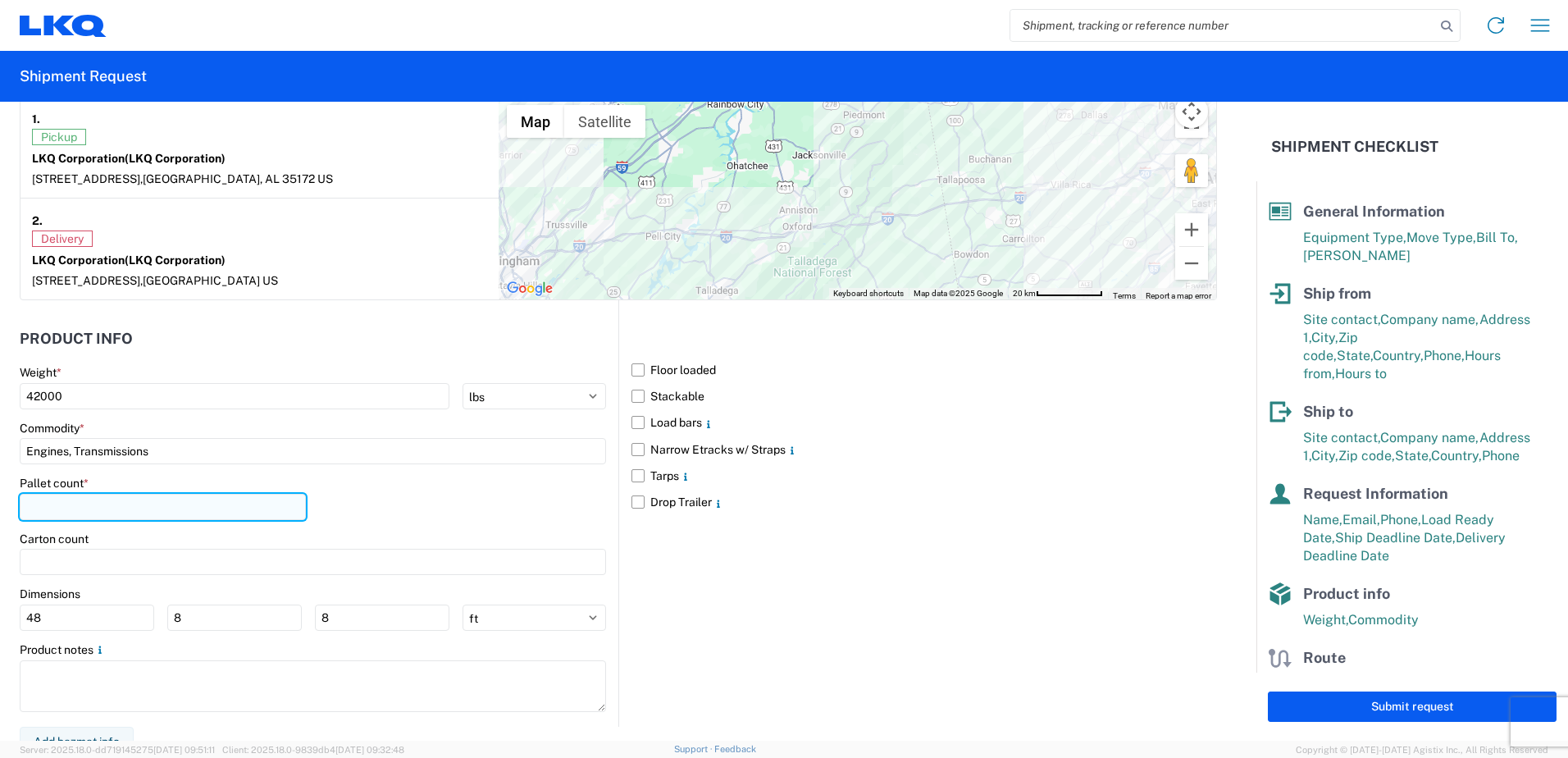
click at [155, 501] on input "number" at bounding box center [162, 507] width 286 height 26
type input "22"
click at [633, 365] on label "Floor loaded" at bounding box center [924, 370] width 586 height 26
click at [0, 0] on input "Floor loaded" at bounding box center [0, 0] width 0 height 0
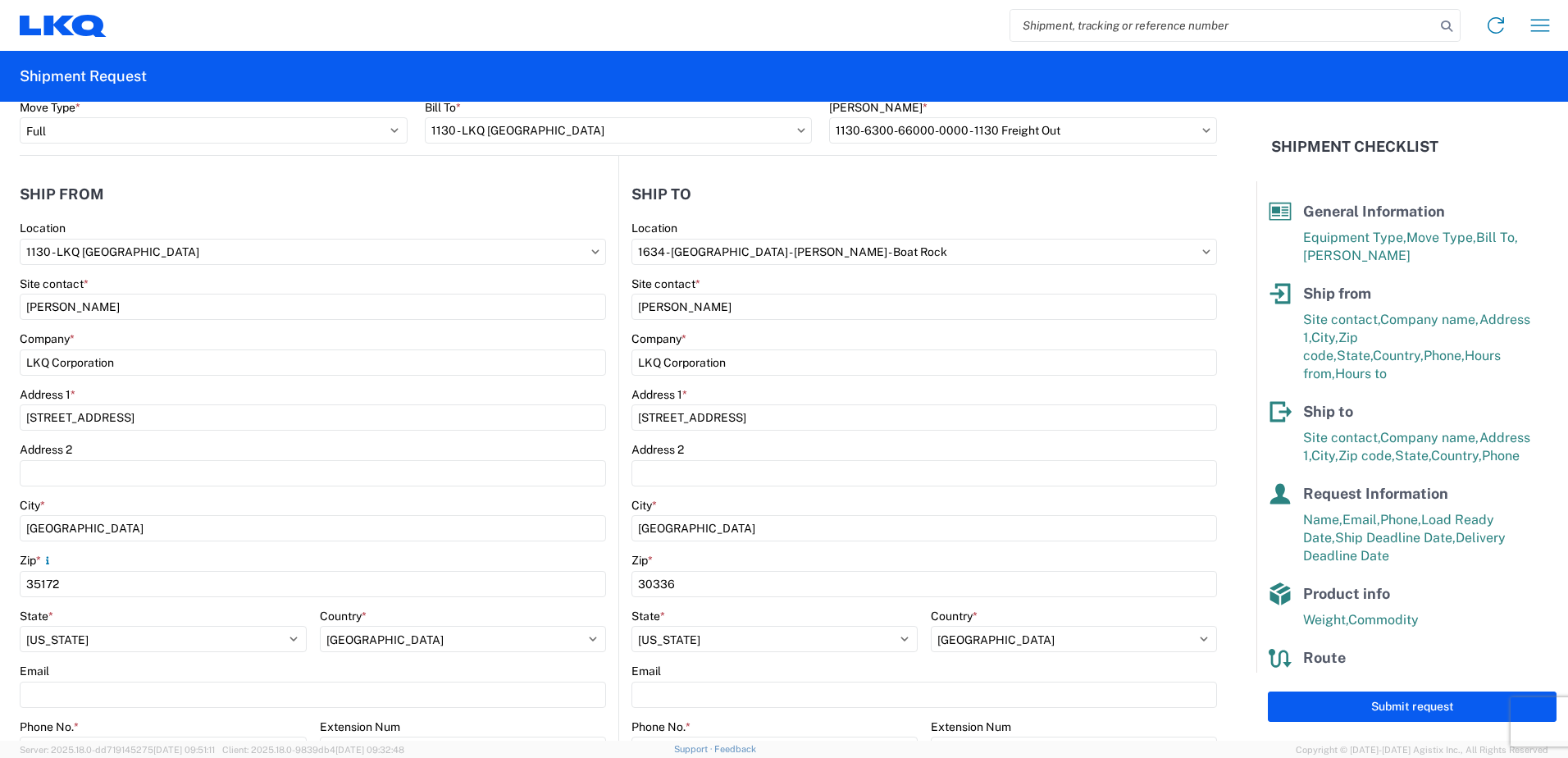
scroll to position [0, 0]
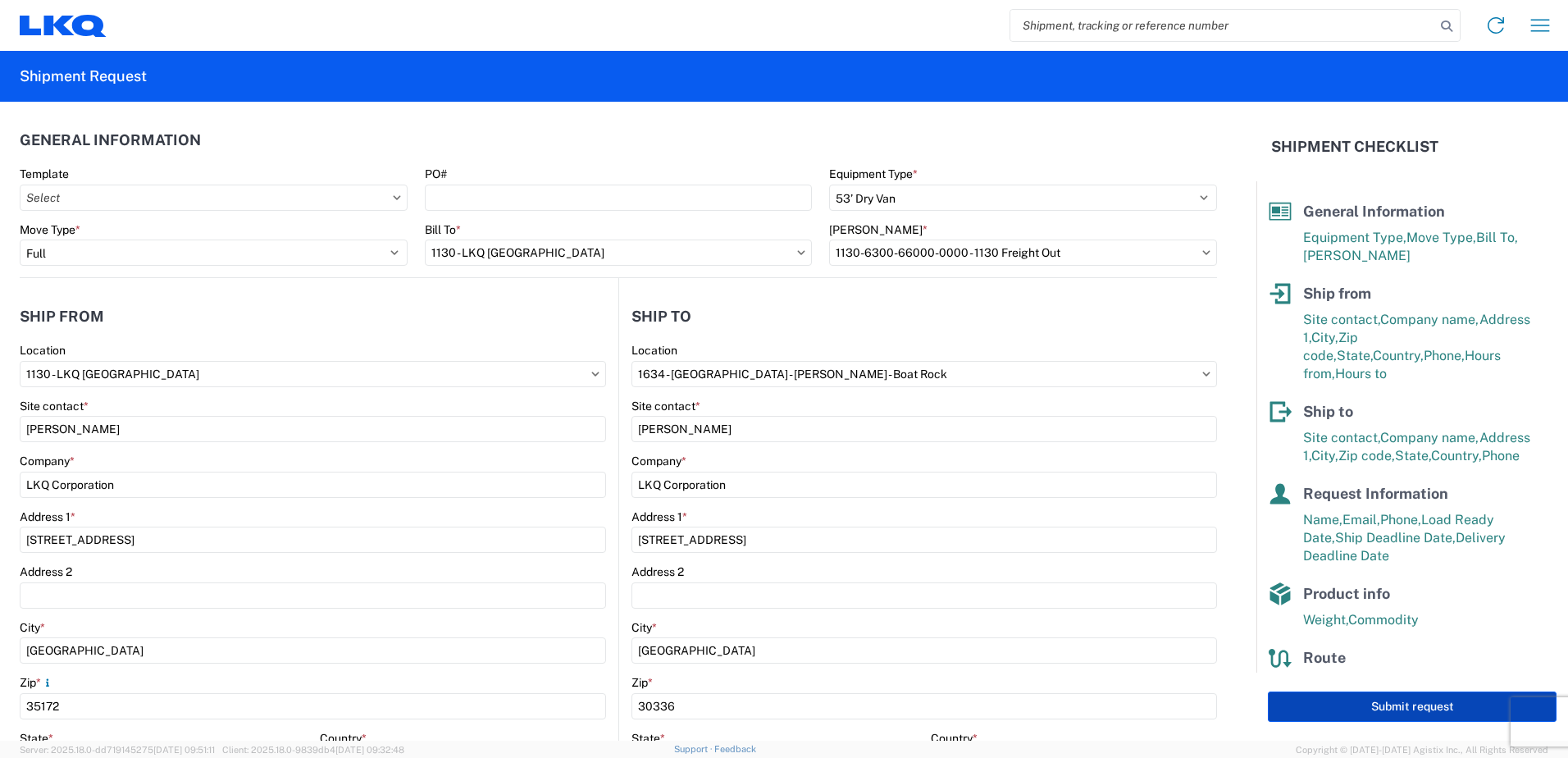
click at [1374, 705] on button "Submit request" at bounding box center [1412, 706] width 289 height 31
select select "US"
